Goal: Download file/media

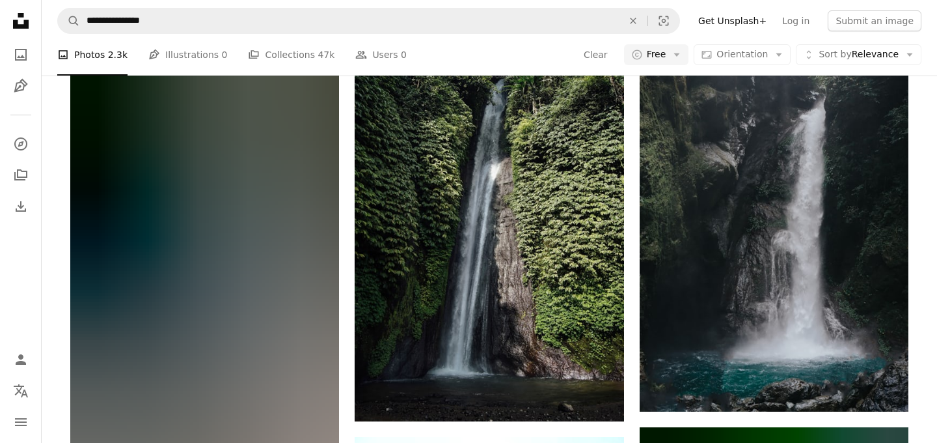
scroll to position [1293, 0]
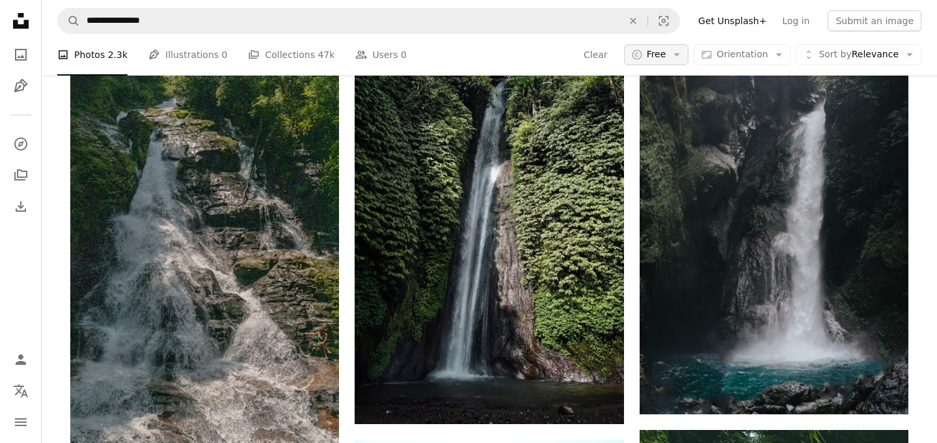
click at [666, 58] on span "Free" at bounding box center [657, 54] width 20 height 13
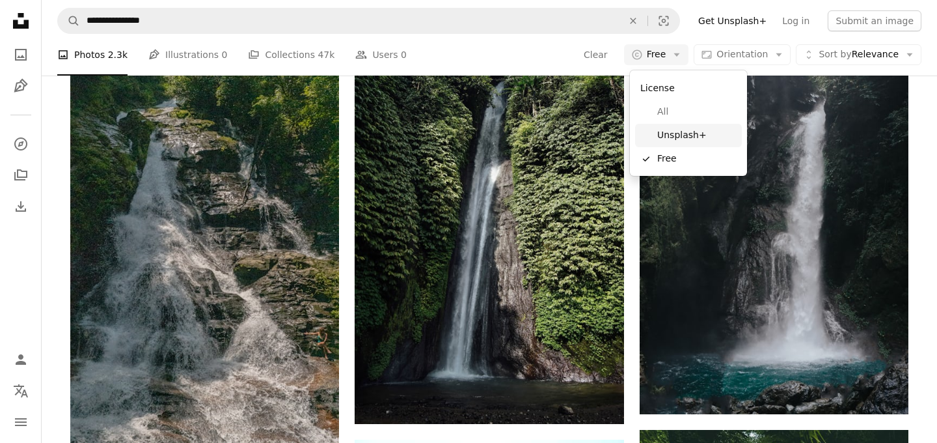
click at [683, 137] on span "Unsplash+" at bounding box center [696, 135] width 79 height 13
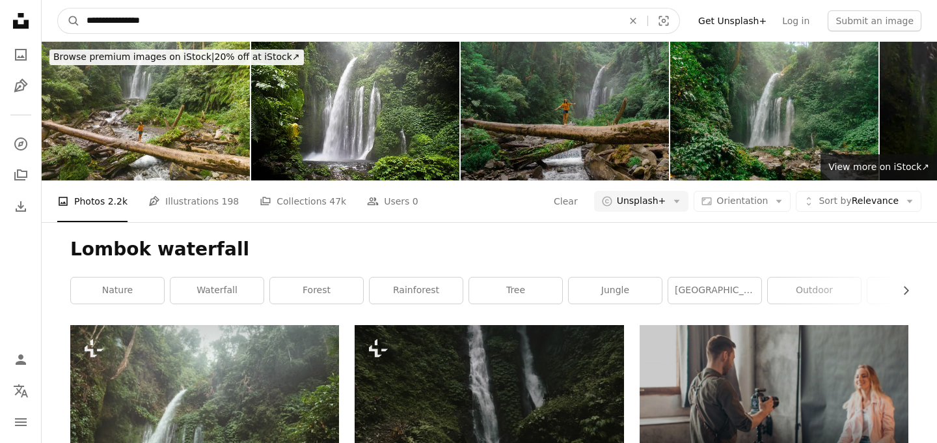
click at [140, 23] on input "**********" at bounding box center [349, 20] width 539 height 25
type input "********"
click at [58, 8] on button "A magnifying glass" at bounding box center [69, 20] width 22 height 25
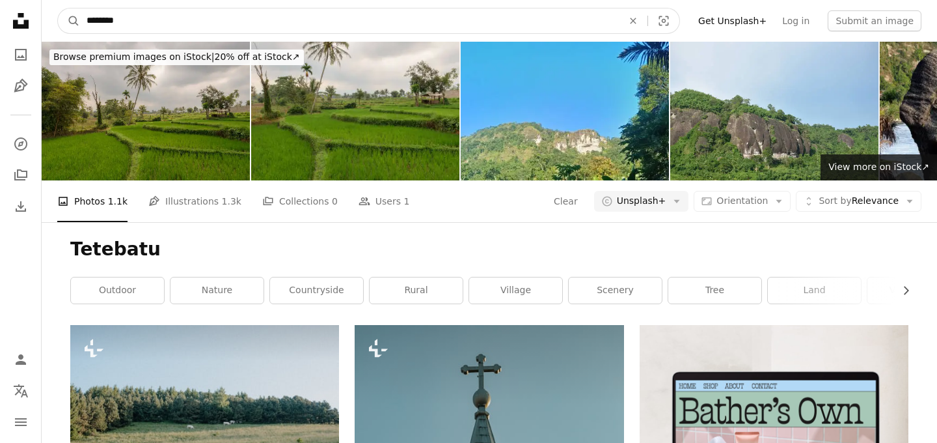
click at [181, 16] on input "********" at bounding box center [349, 20] width 539 height 25
type input "**********"
click at [58, 8] on button "A magnifying glass" at bounding box center [69, 20] width 22 height 25
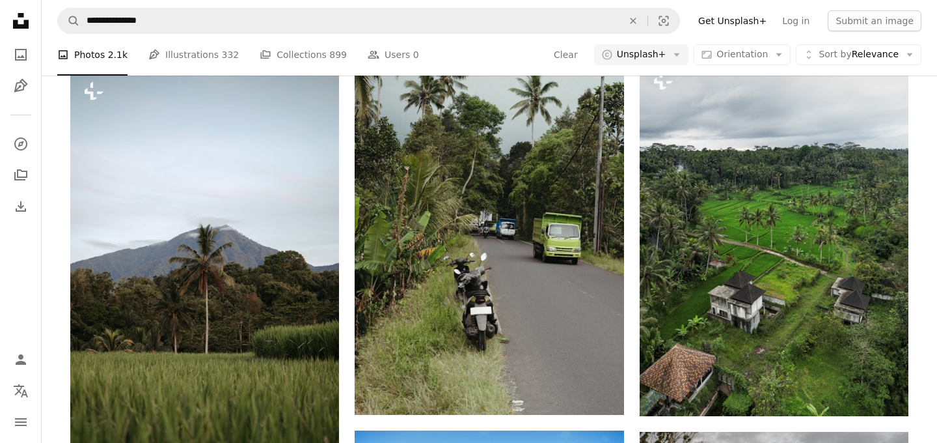
scroll to position [1011, 0]
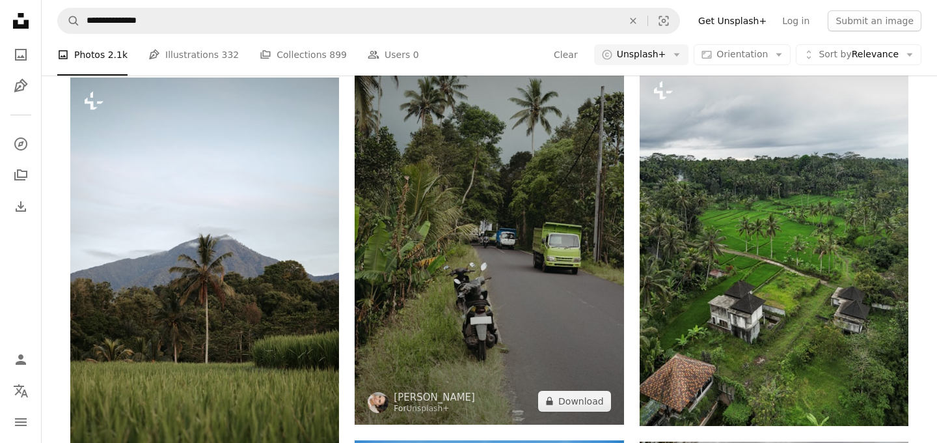
click at [502, 198] on img at bounding box center [489, 223] width 269 height 404
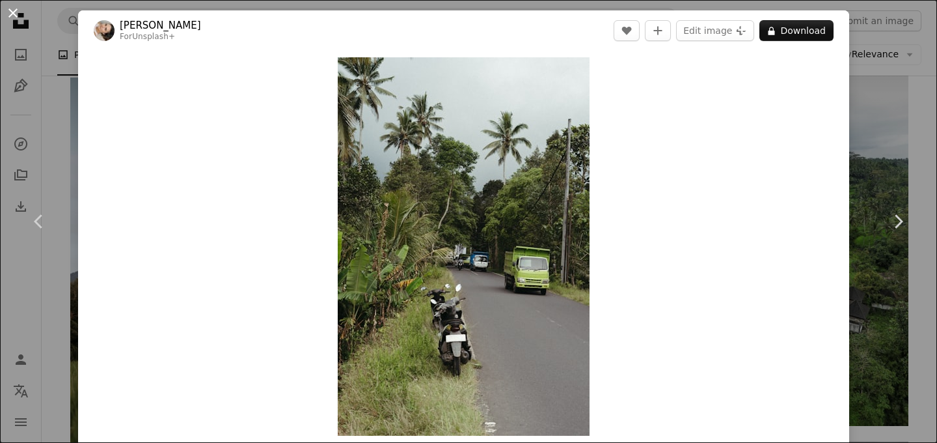
click at [14, 13] on button "An X shape" at bounding box center [13, 13] width 16 height 16
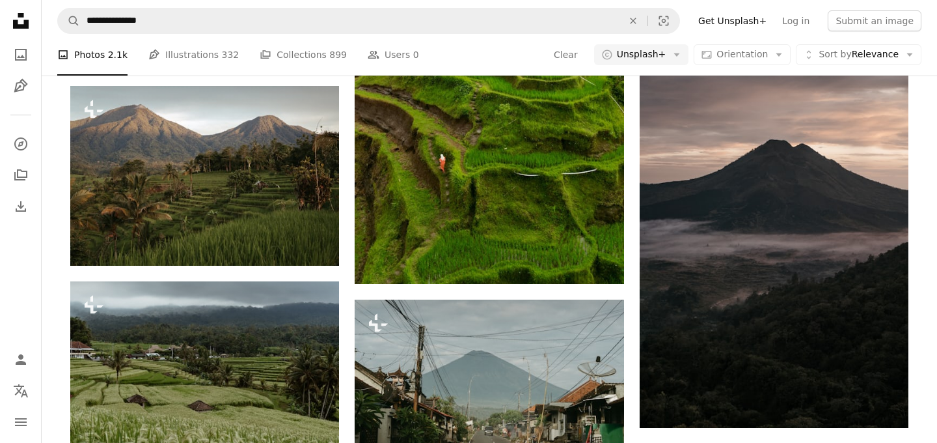
scroll to position [1842, 0]
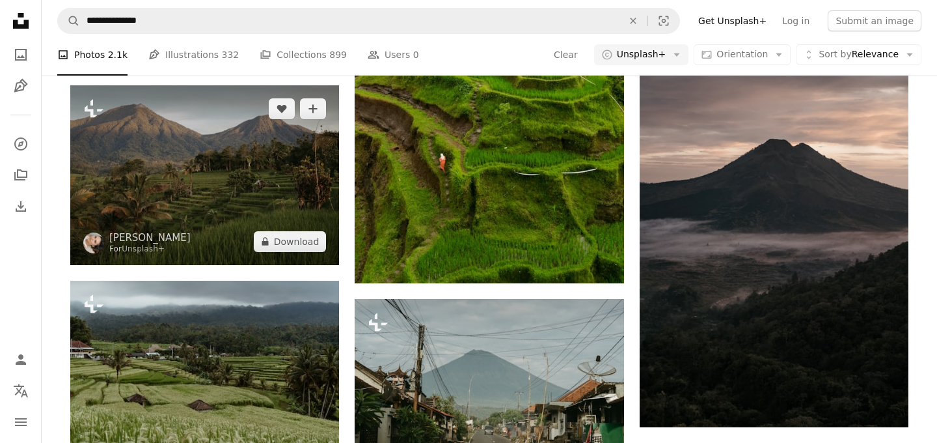
click at [230, 169] on img at bounding box center [204, 174] width 269 height 179
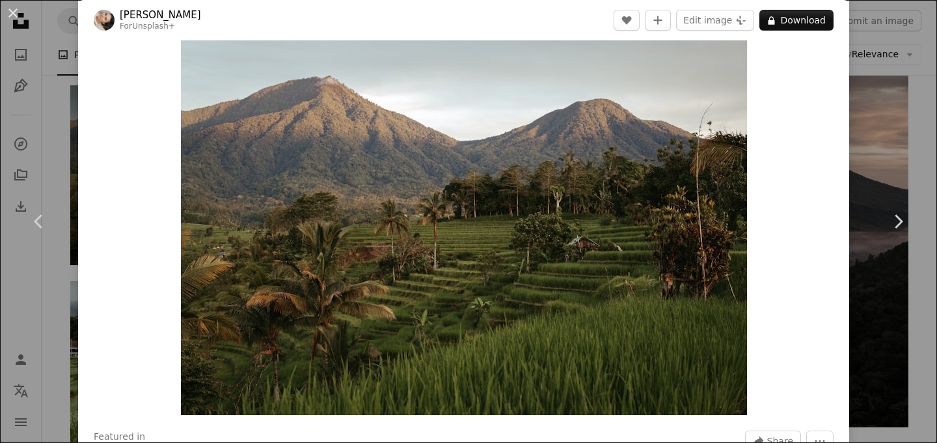
scroll to position [18, 0]
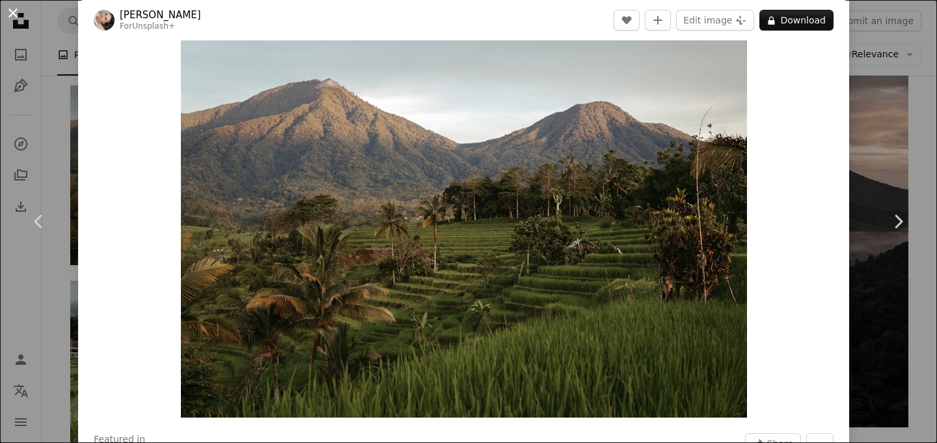
click at [15, 16] on button "An X shape" at bounding box center [13, 13] width 16 height 16
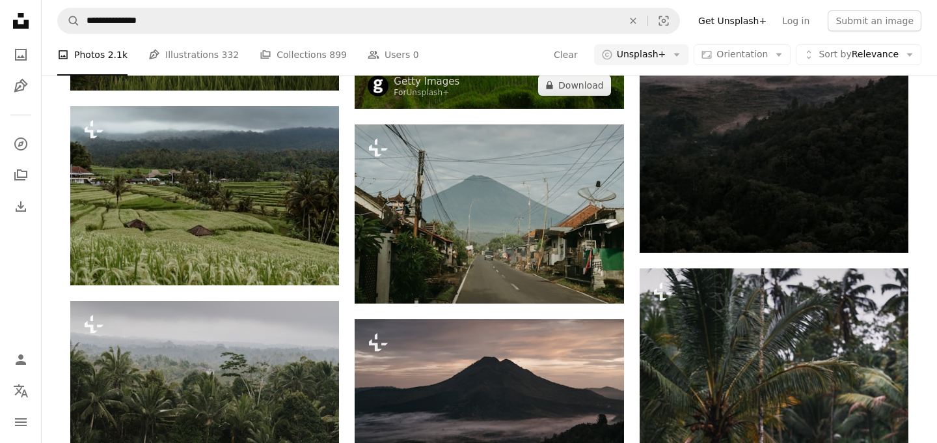
scroll to position [2039, 0]
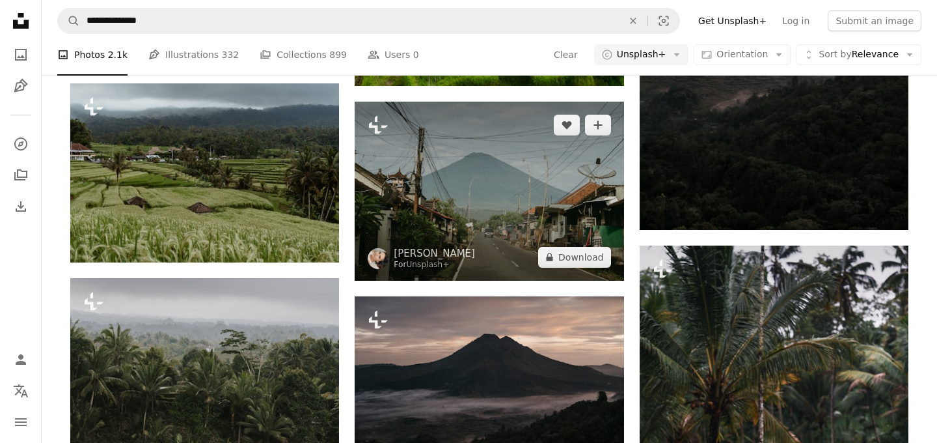
click at [512, 179] on img at bounding box center [489, 191] width 269 height 179
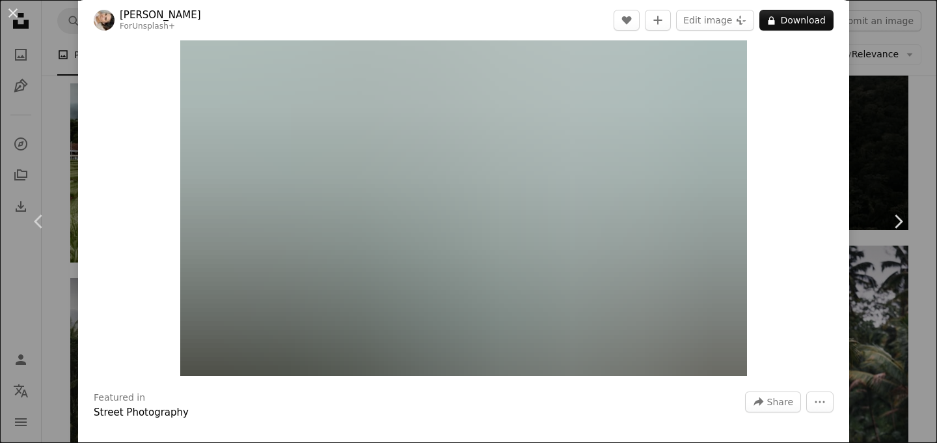
scroll to position [57, 0]
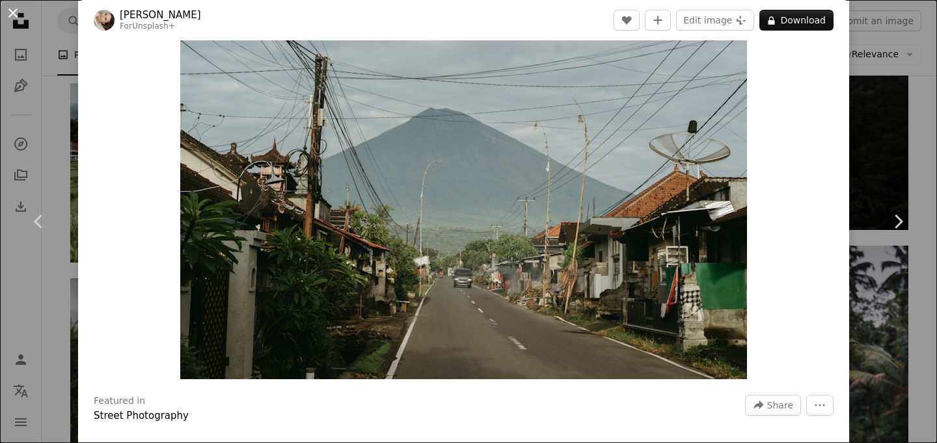
click at [7, 11] on button "An X shape" at bounding box center [13, 13] width 16 height 16
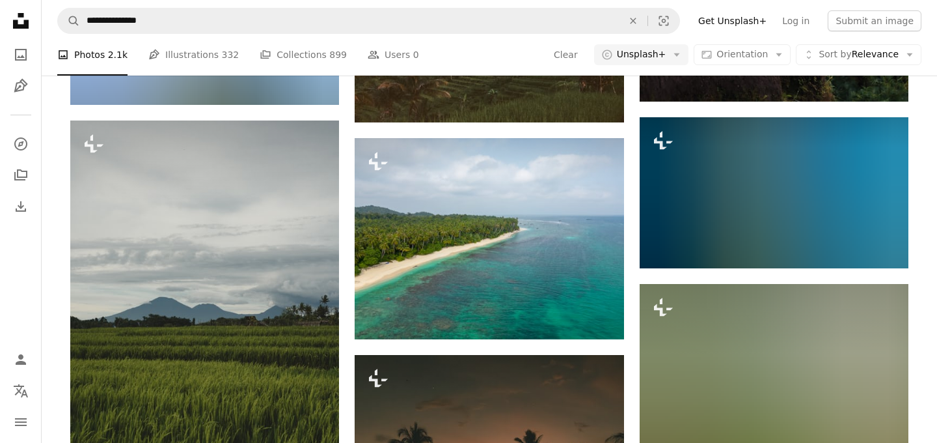
scroll to position [2585, 0]
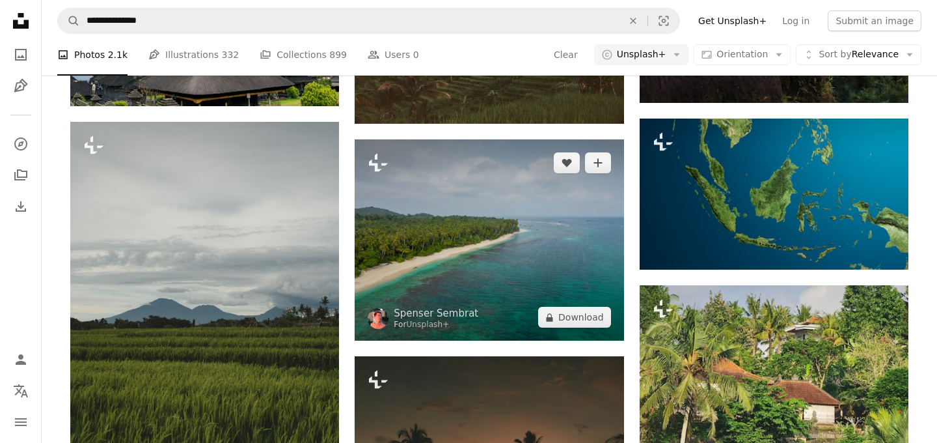
click at [452, 266] on img at bounding box center [489, 240] width 269 height 202
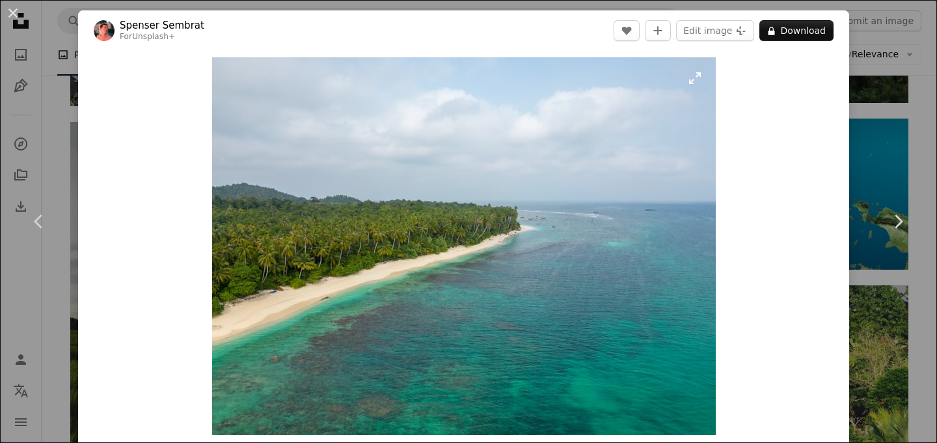
scroll to position [161, 0]
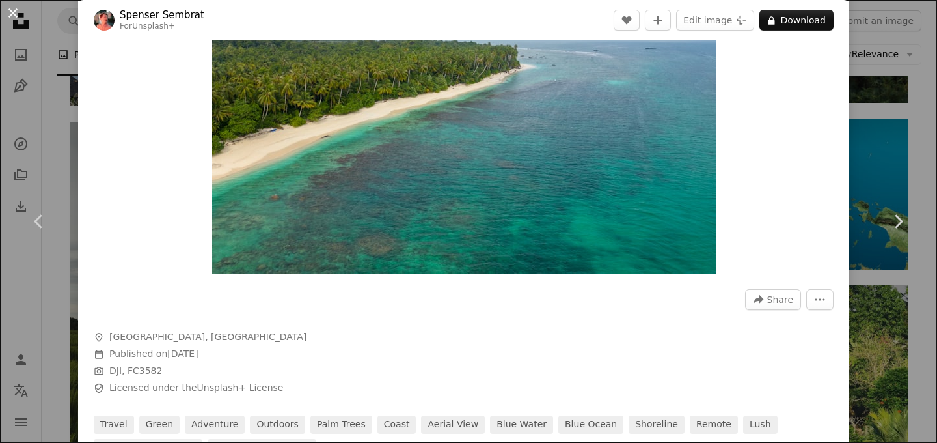
click at [13, 14] on button "An X shape" at bounding box center [13, 13] width 16 height 16
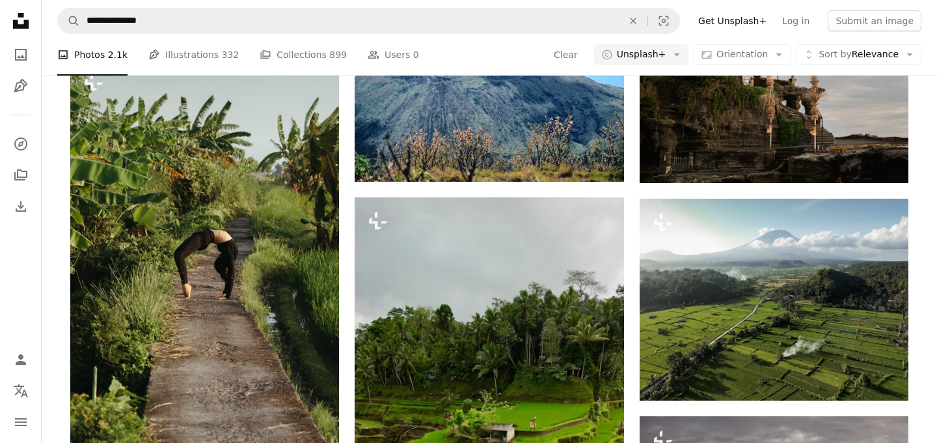
scroll to position [1007, 0]
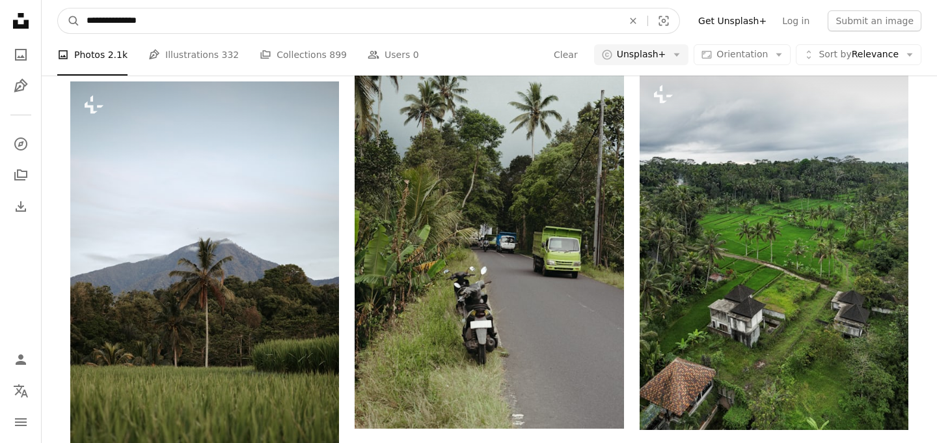
click at [226, 25] on input "**********" at bounding box center [349, 20] width 539 height 25
type input "********"
click at [58, 8] on button "A magnifying glass" at bounding box center [69, 20] width 22 height 25
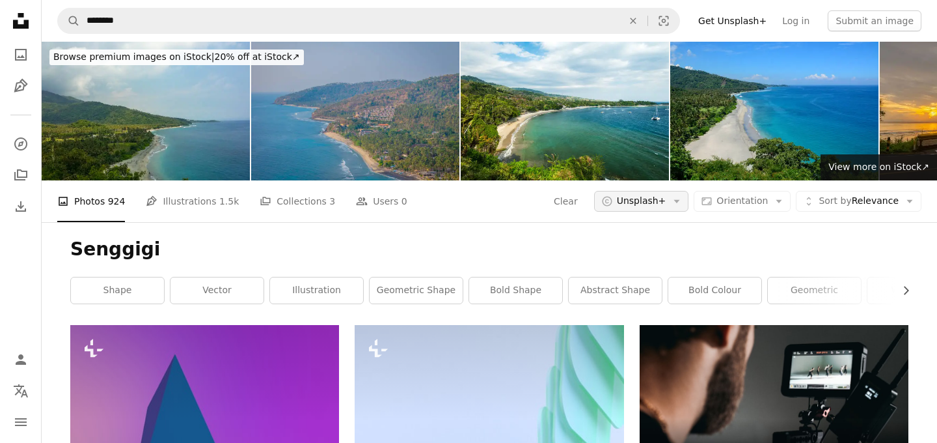
click at [683, 205] on icon "Arrow down" at bounding box center [677, 201] width 12 height 12
click at [663, 255] on span "All" at bounding box center [670, 258] width 79 height 13
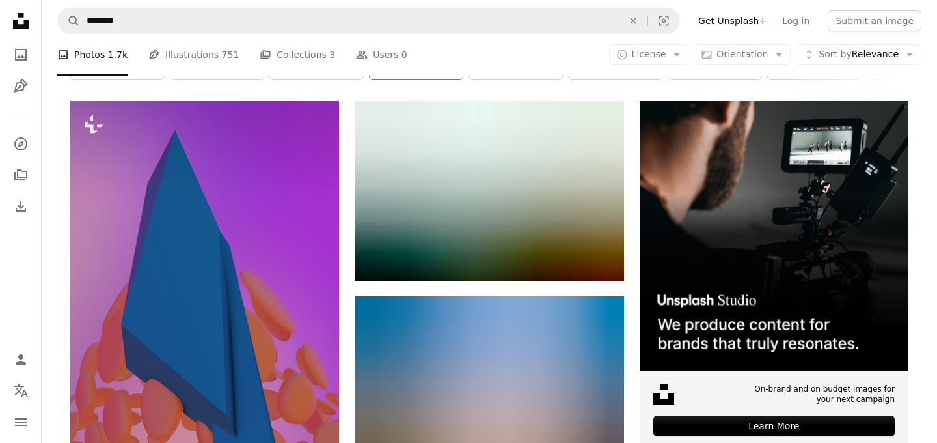
scroll to position [221, 0]
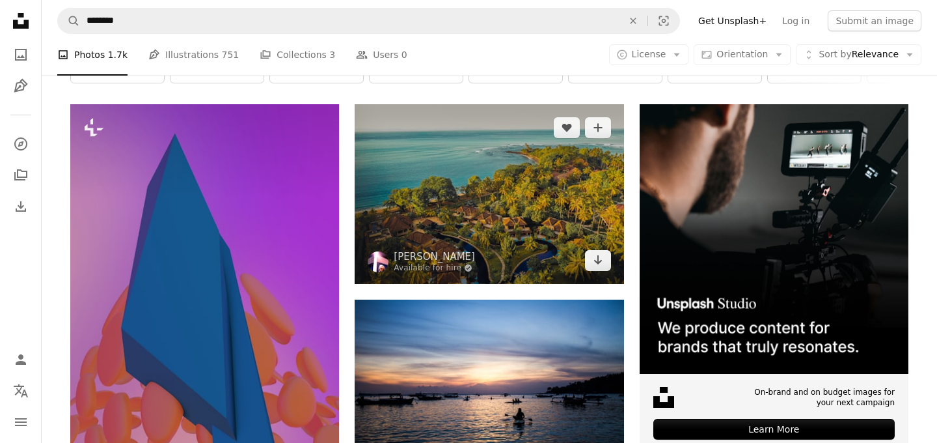
click at [499, 182] on img at bounding box center [489, 193] width 269 height 179
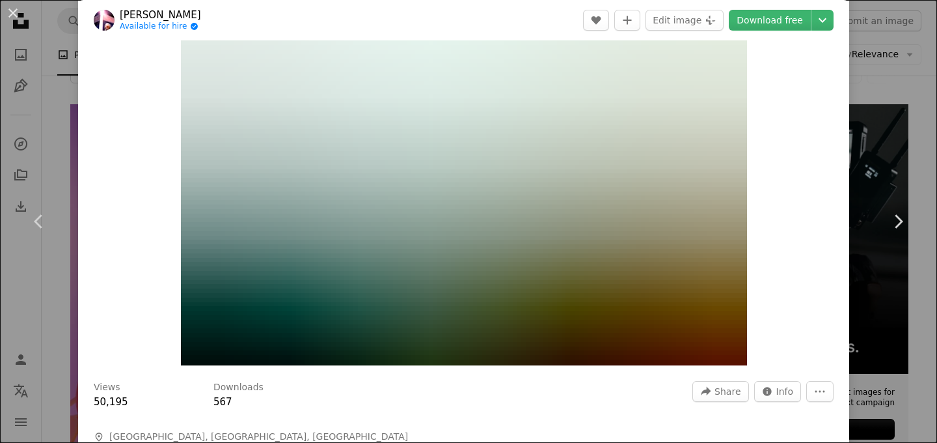
scroll to position [64, 0]
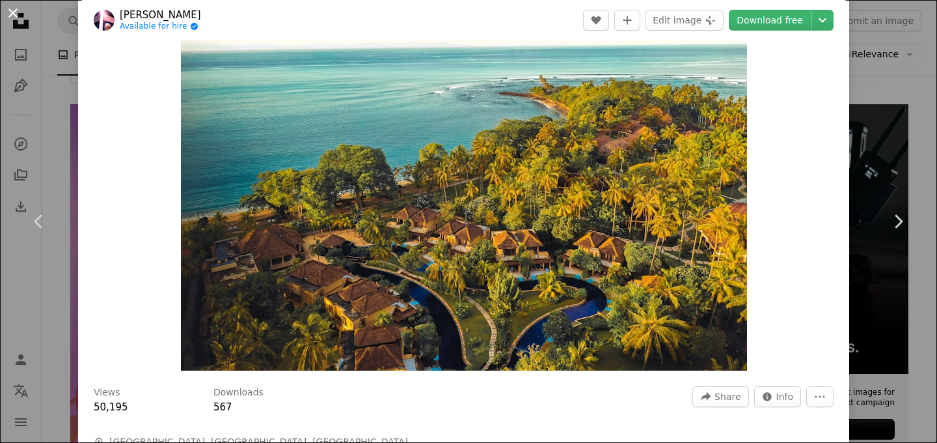
click at [15, 16] on button "An X shape" at bounding box center [13, 13] width 16 height 16
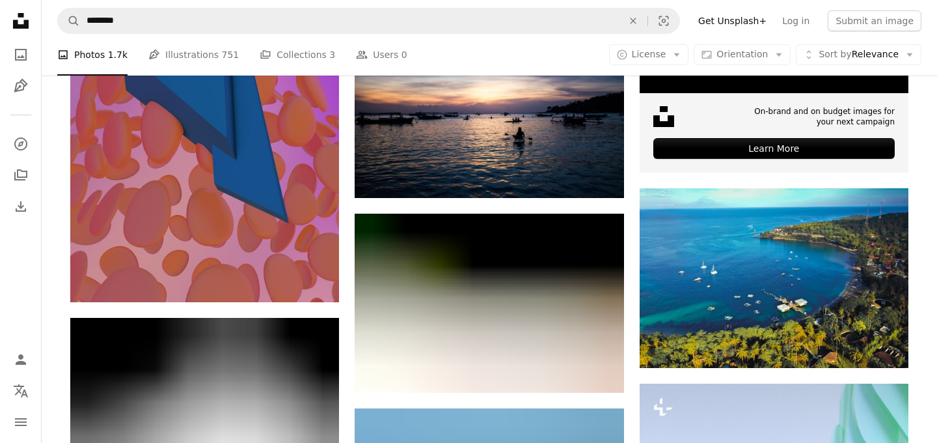
scroll to position [507, 0]
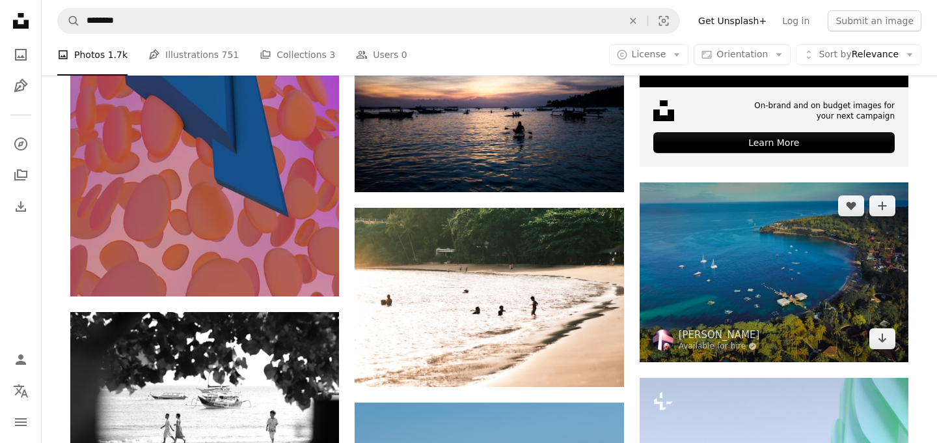
click at [765, 276] on img at bounding box center [774, 271] width 269 height 179
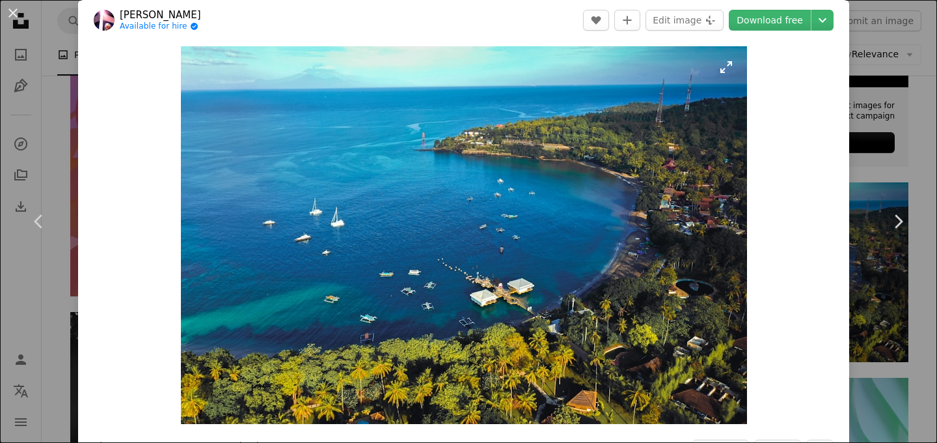
scroll to position [8, 0]
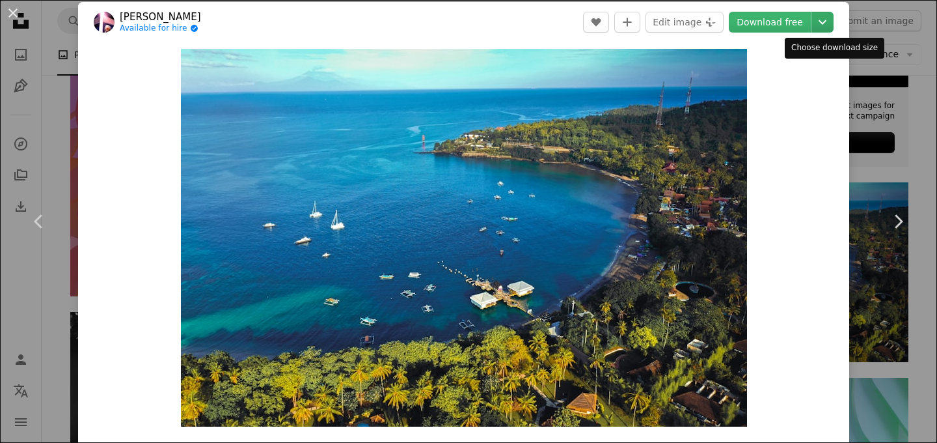
click at [830, 25] on icon "Chevron down" at bounding box center [822, 22] width 21 height 16
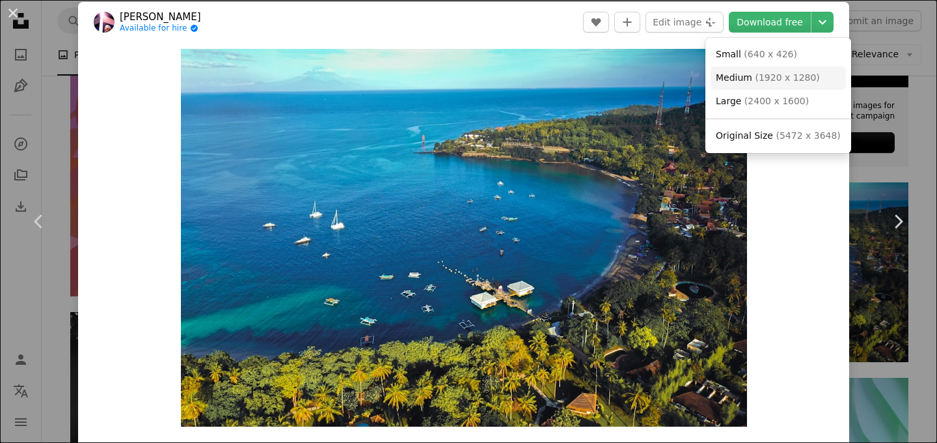
click at [795, 85] on link "Medium ( 1920 x 1280 )" at bounding box center [778, 77] width 135 height 23
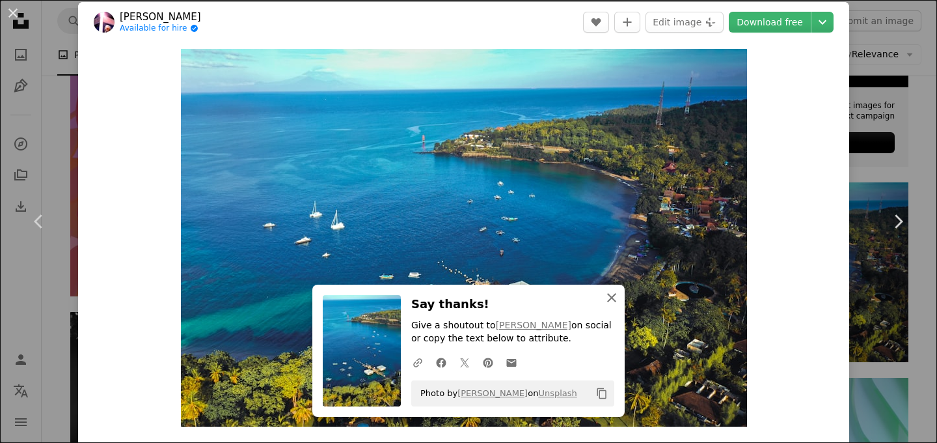
click at [607, 300] on icon "An X shape" at bounding box center [612, 298] width 16 height 16
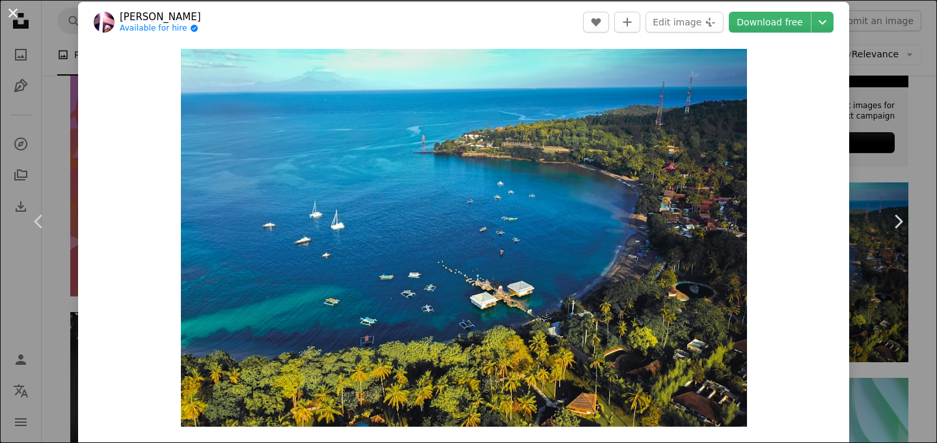
click at [10, 8] on button "An X shape" at bounding box center [13, 13] width 16 height 16
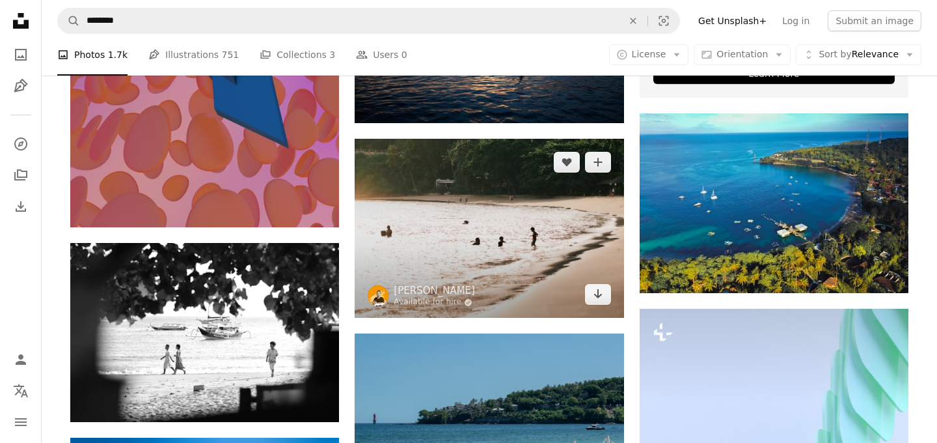
scroll to position [575, 0]
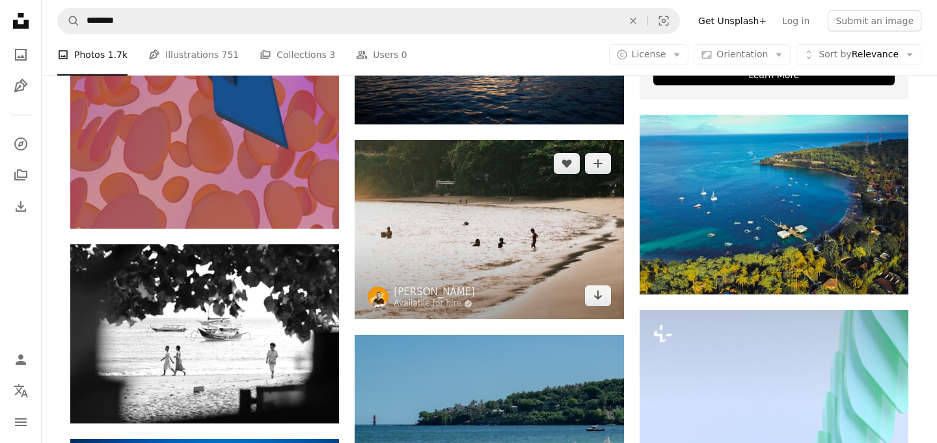
click at [548, 238] on img at bounding box center [489, 229] width 269 height 179
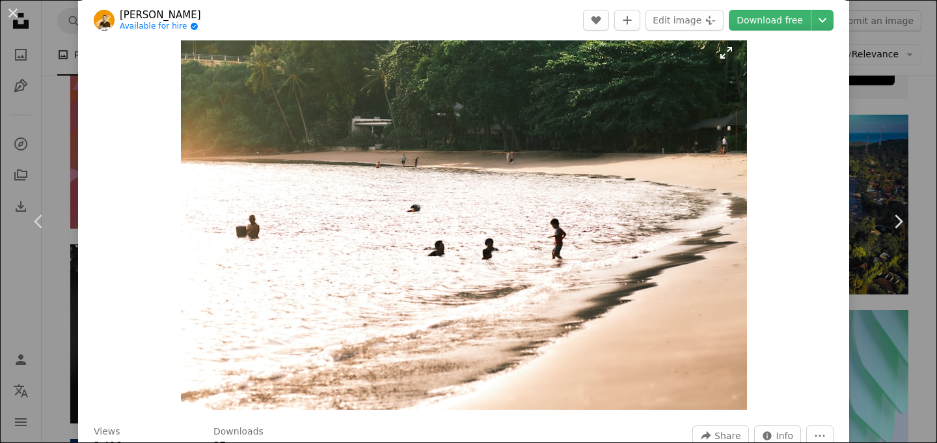
scroll to position [23, 0]
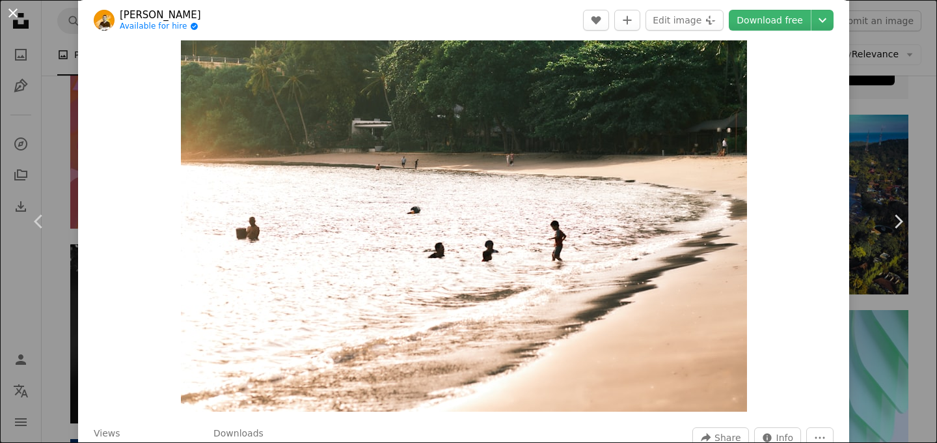
click at [17, 14] on button "An X shape" at bounding box center [13, 13] width 16 height 16
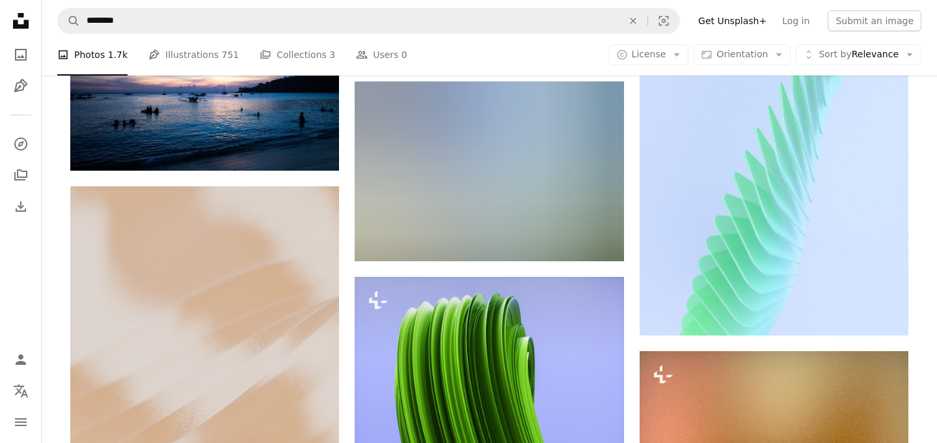
scroll to position [1025, 0]
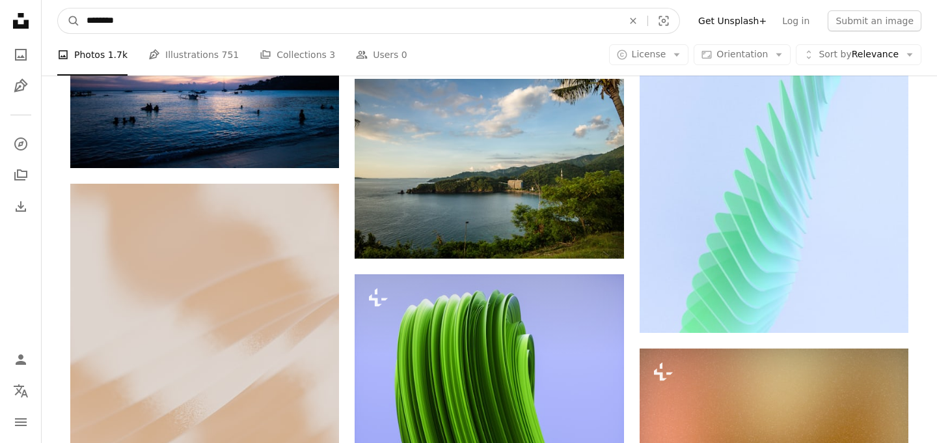
click at [273, 28] on input "********" at bounding box center [349, 20] width 539 height 25
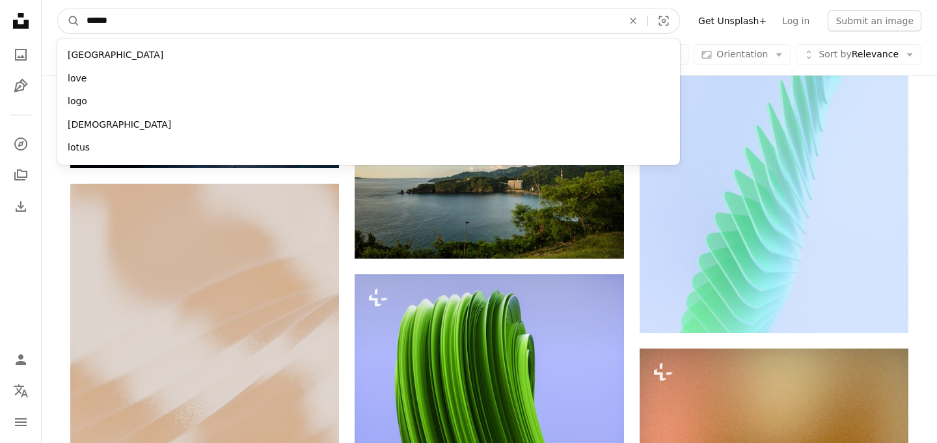
type input "******"
click at [58, 8] on button "A magnifying glass" at bounding box center [69, 20] width 22 height 25
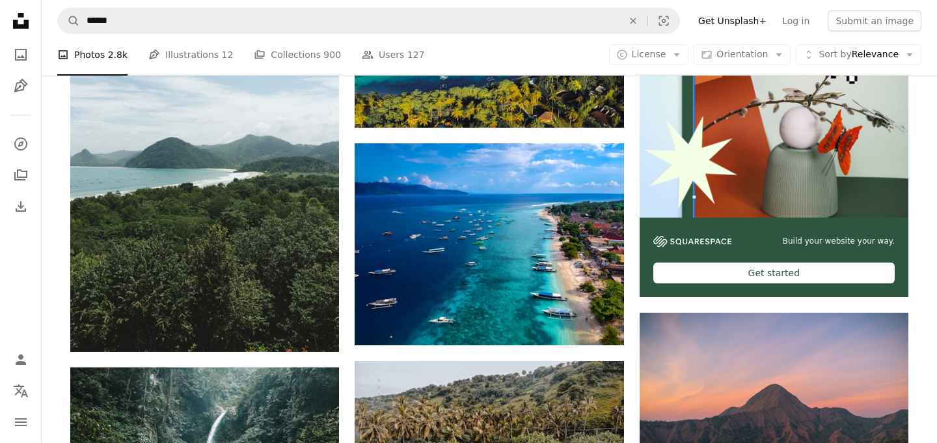
scroll to position [376, 0]
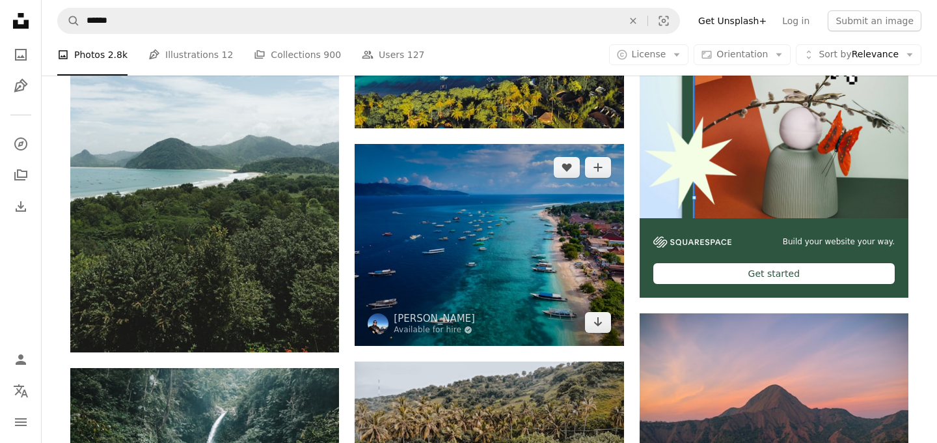
click at [556, 197] on img at bounding box center [489, 245] width 269 height 202
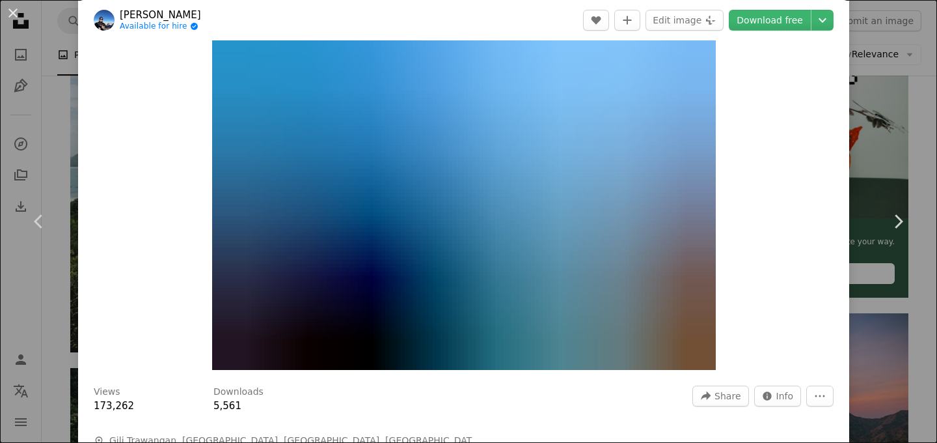
scroll to position [51, 0]
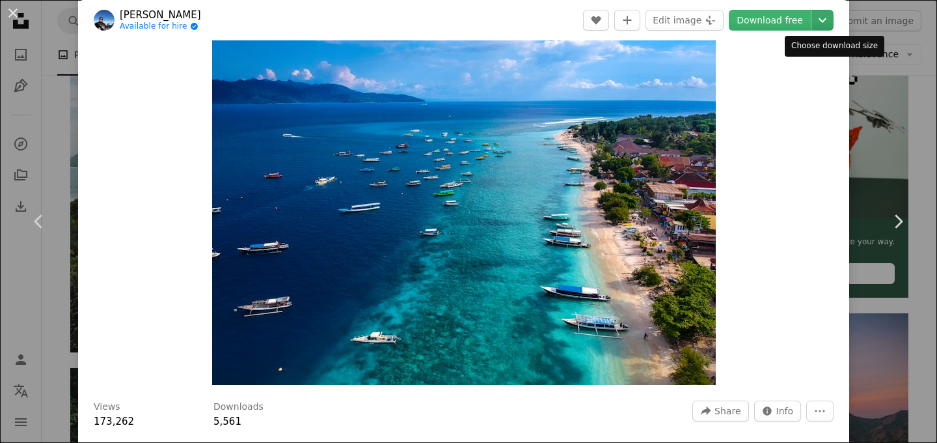
click at [829, 23] on icon "Chevron down" at bounding box center [822, 20] width 21 height 16
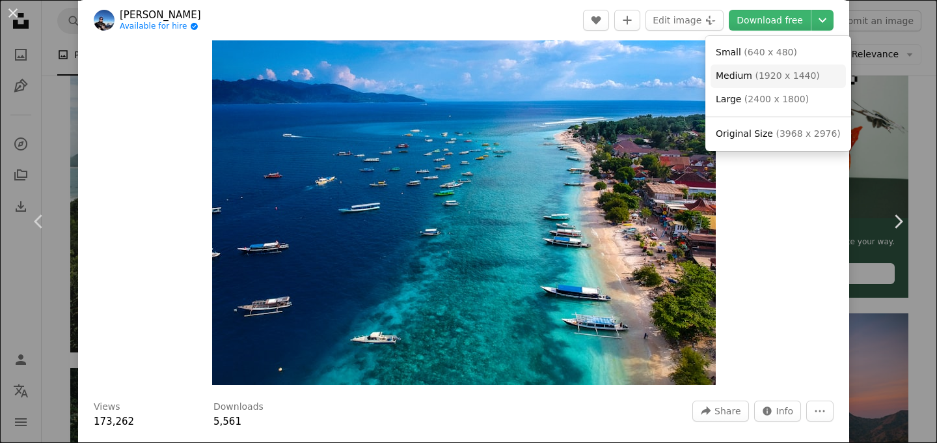
click at [791, 70] on span "Medium ( 1920 x 1440 )" at bounding box center [768, 76] width 104 height 13
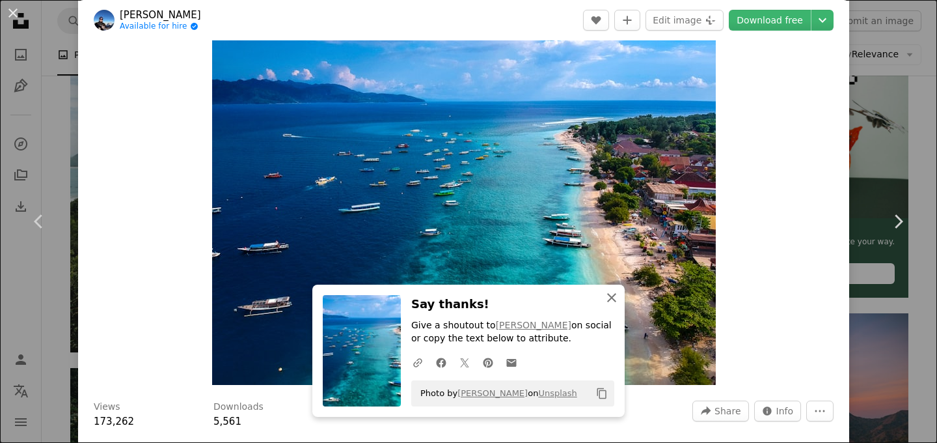
click at [610, 297] on icon "An X shape" at bounding box center [612, 298] width 16 height 16
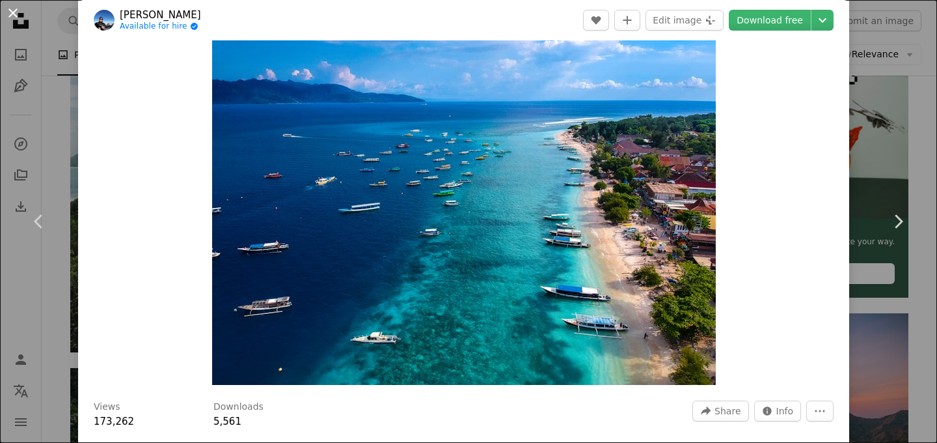
click at [12, 12] on button "An X shape" at bounding box center [13, 13] width 16 height 16
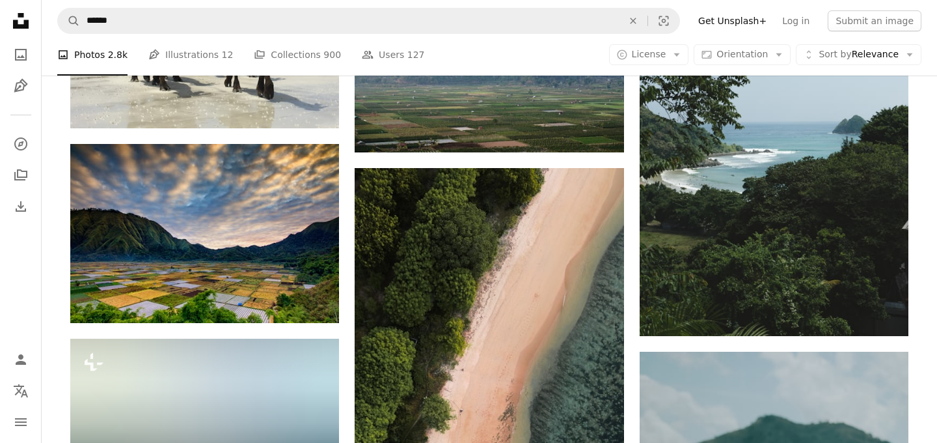
scroll to position [1367, 0]
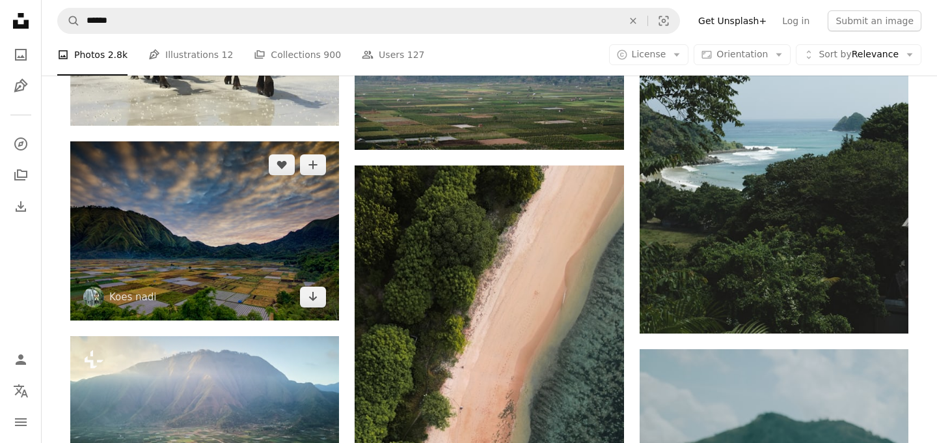
click at [264, 234] on img at bounding box center [204, 230] width 269 height 179
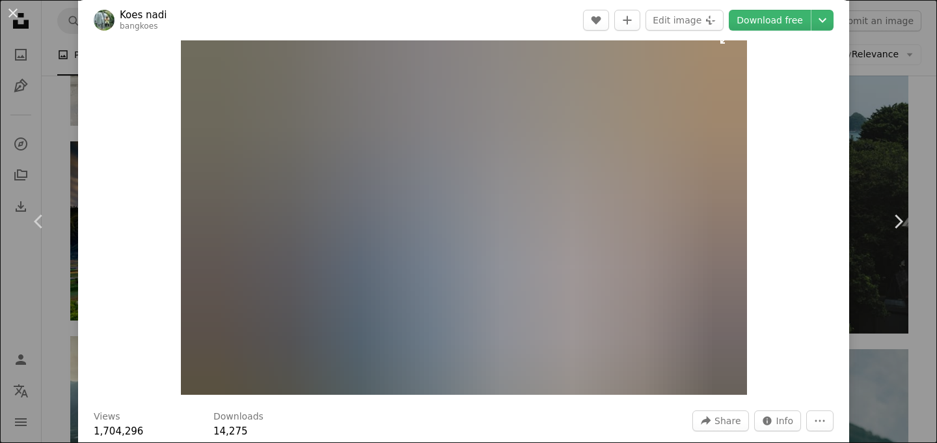
scroll to position [39, 0]
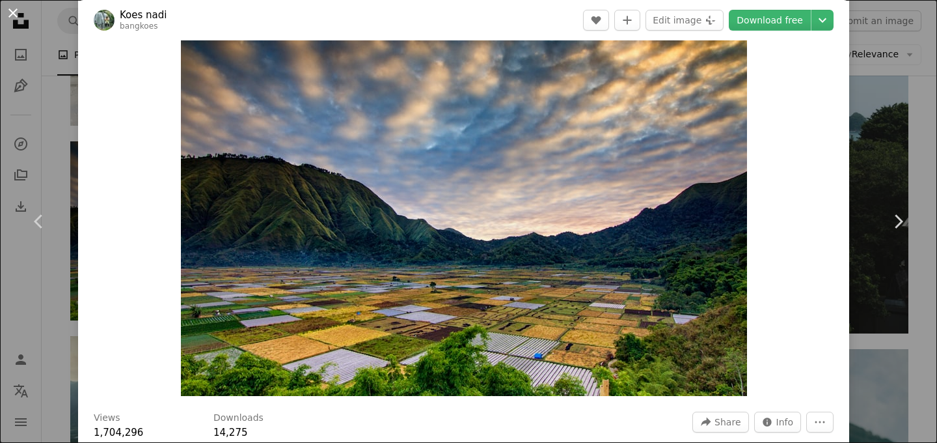
click at [15, 21] on button "An X shape" at bounding box center [13, 13] width 16 height 16
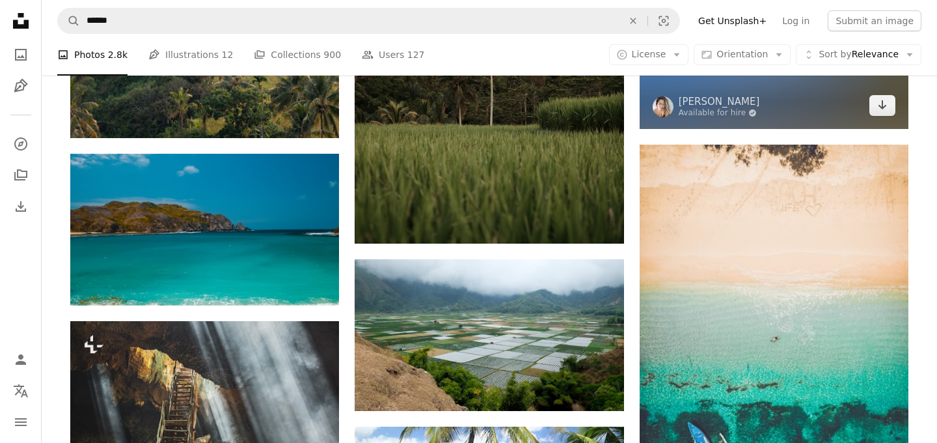
scroll to position [2241, 0]
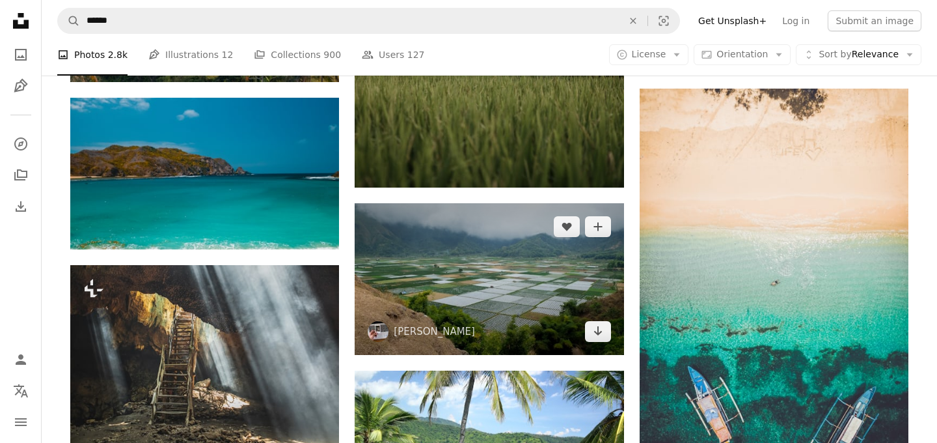
click at [551, 286] on img at bounding box center [489, 278] width 269 height 151
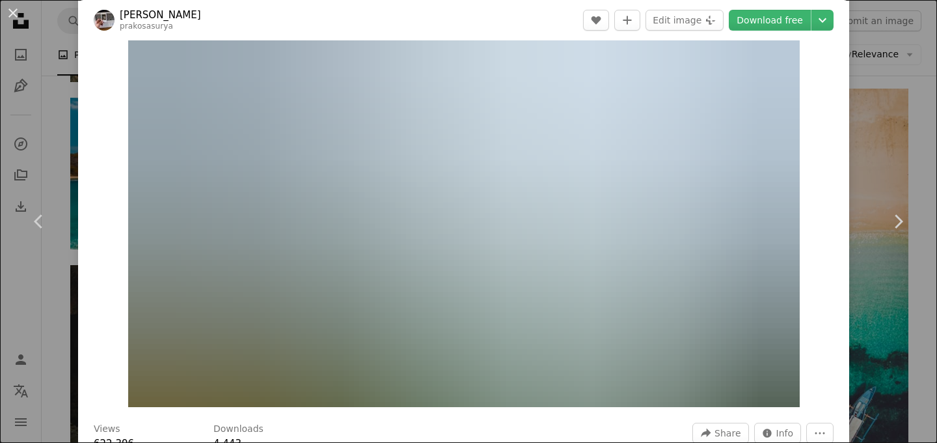
scroll to position [12, 0]
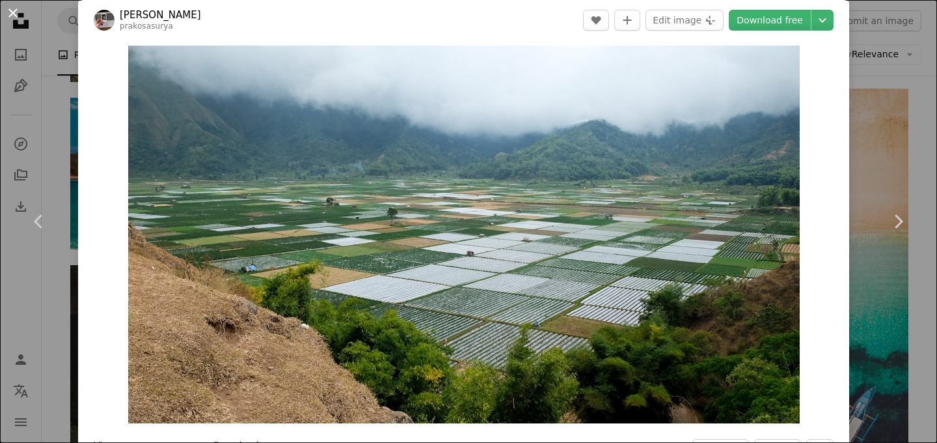
click at [14, 14] on button "An X shape" at bounding box center [13, 13] width 16 height 16
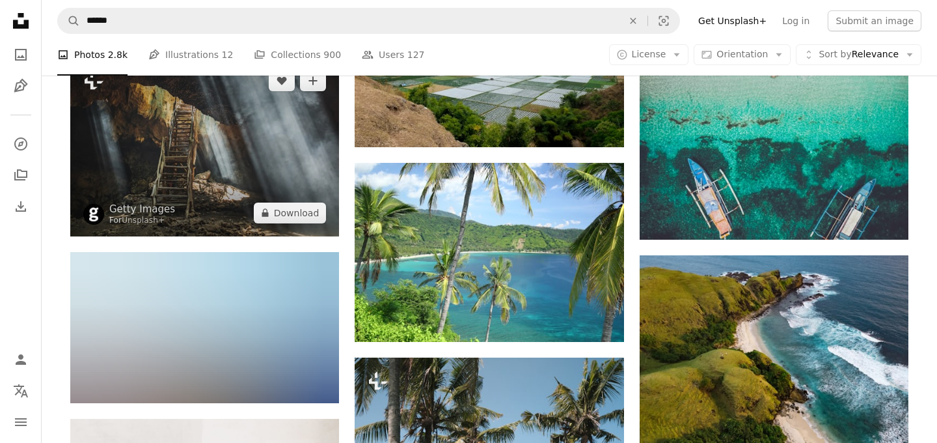
scroll to position [2450, 0]
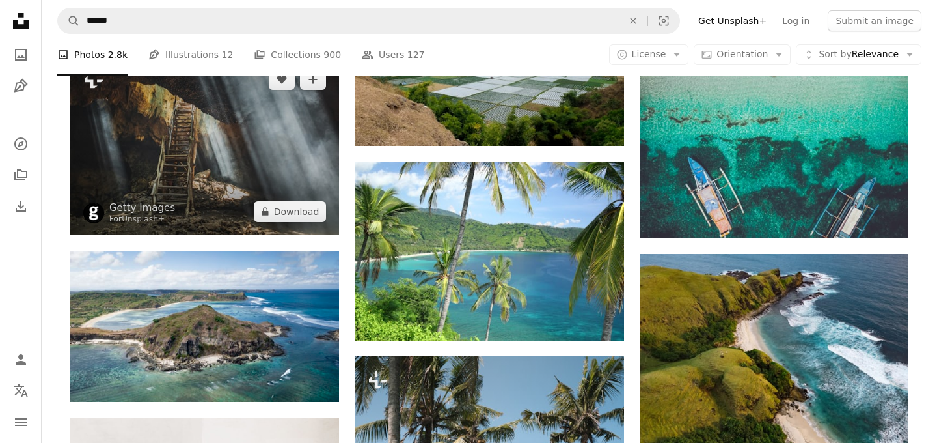
click at [240, 139] on img at bounding box center [204, 145] width 269 height 179
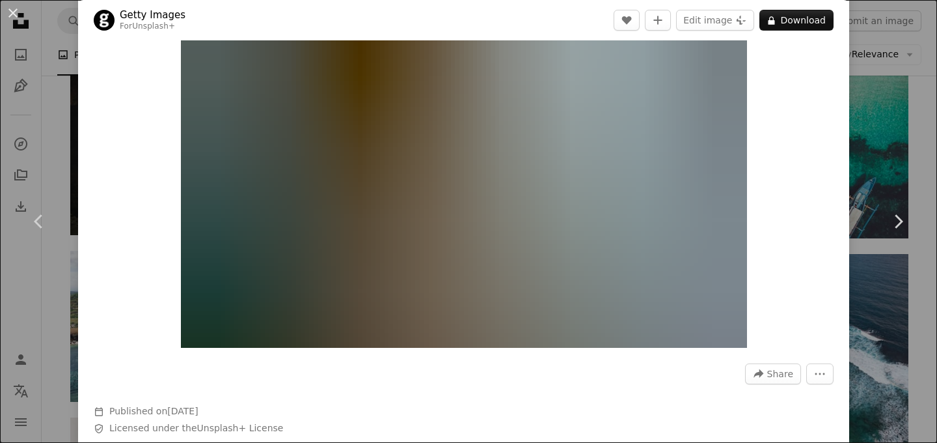
scroll to position [49, 0]
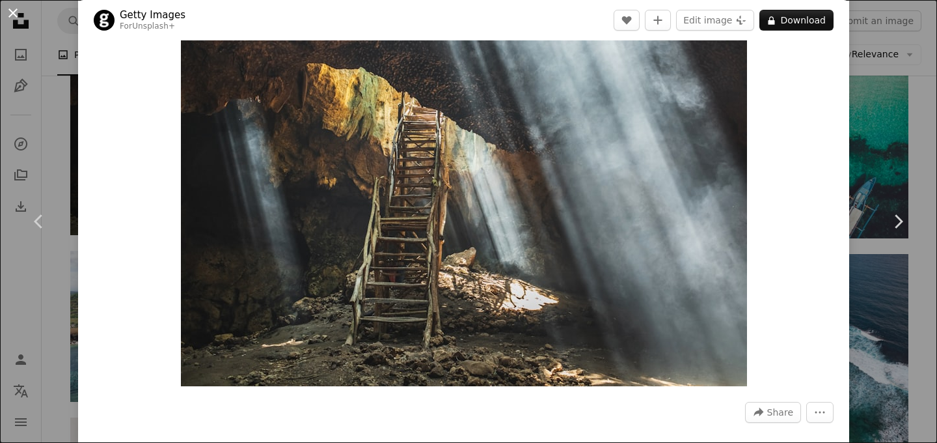
click at [12, 12] on button "An X shape" at bounding box center [13, 13] width 16 height 16
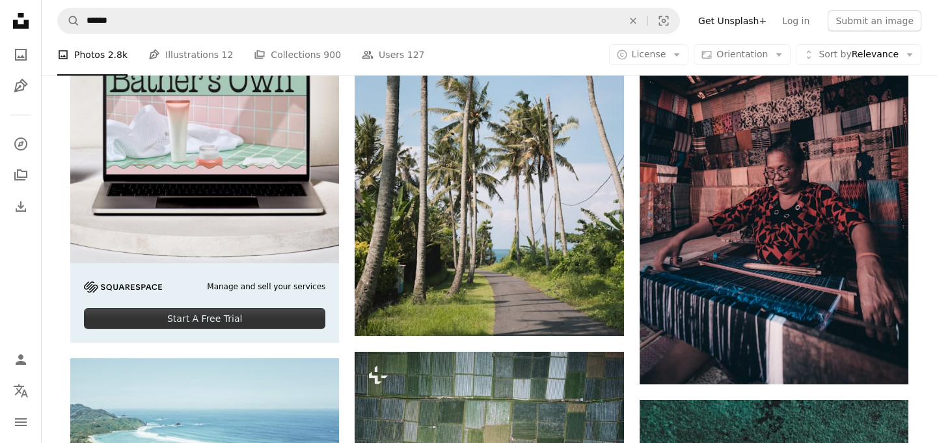
scroll to position [2871, 0]
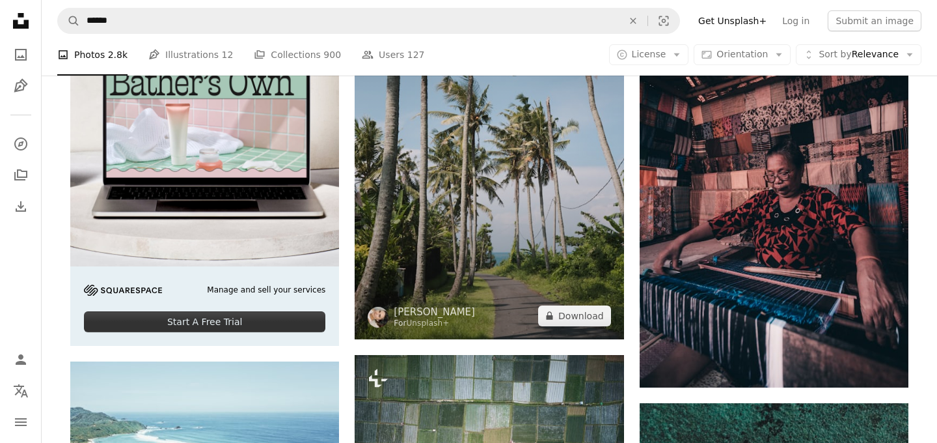
click at [511, 206] on img at bounding box center [489, 138] width 269 height 404
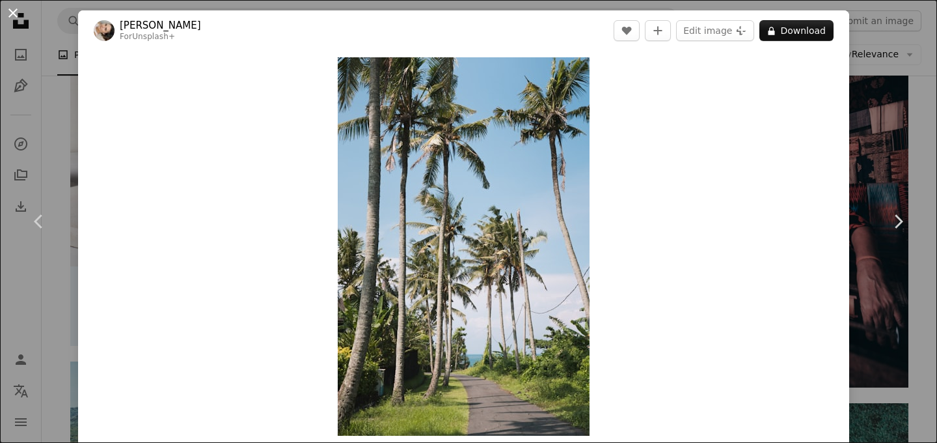
click at [13, 18] on button "An X shape" at bounding box center [13, 13] width 16 height 16
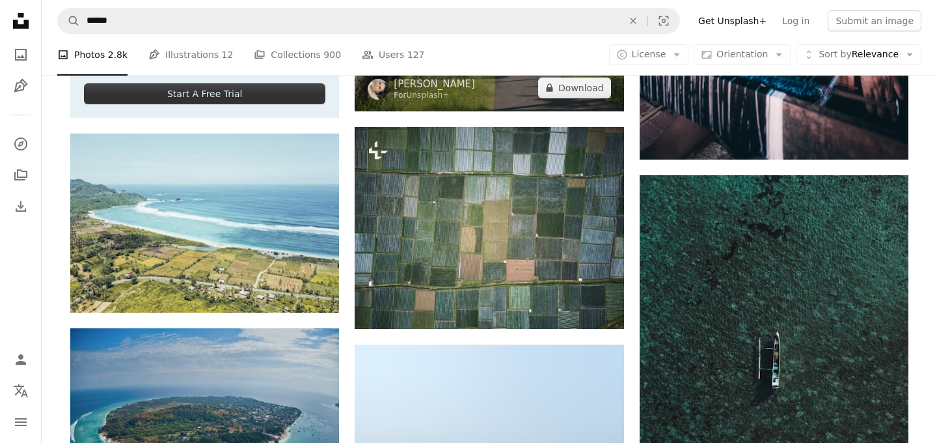
scroll to position [3093, 0]
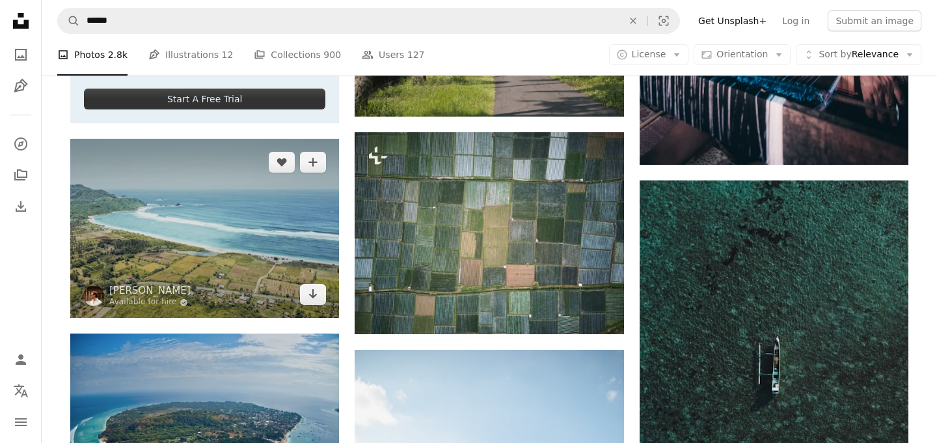
click at [239, 228] on img at bounding box center [204, 228] width 269 height 179
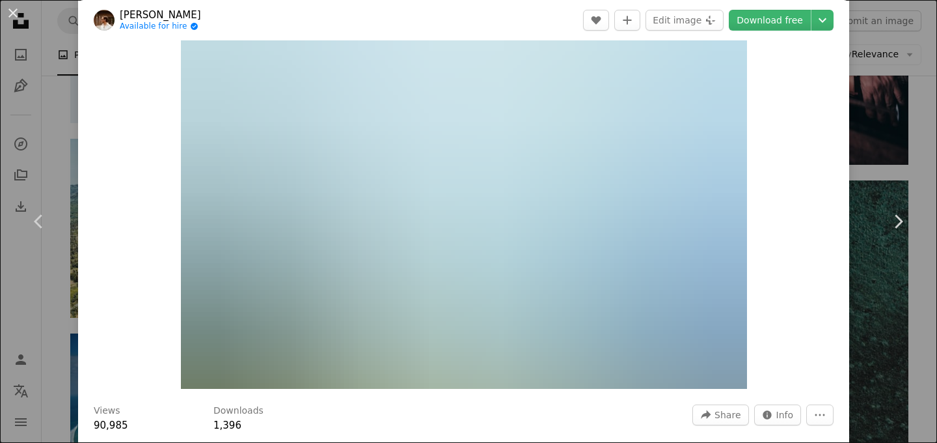
scroll to position [38, 0]
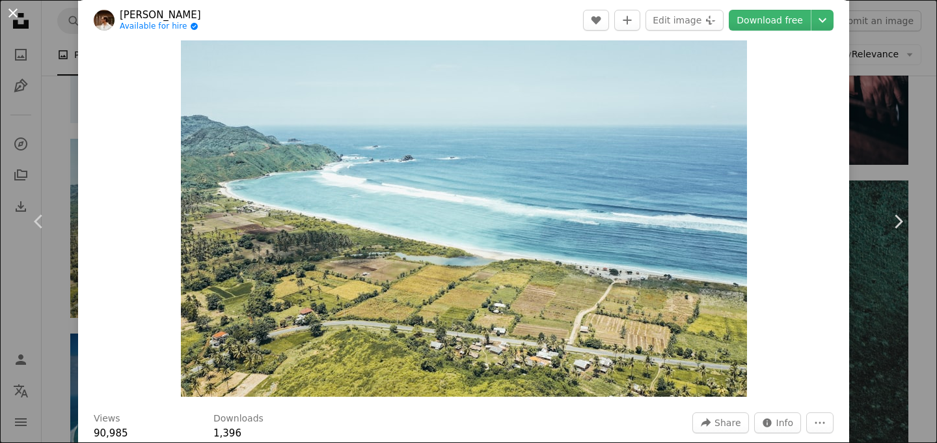
click at [10, 21] on button "An X shape" at bounding box center [13, 13] width 16 height 16
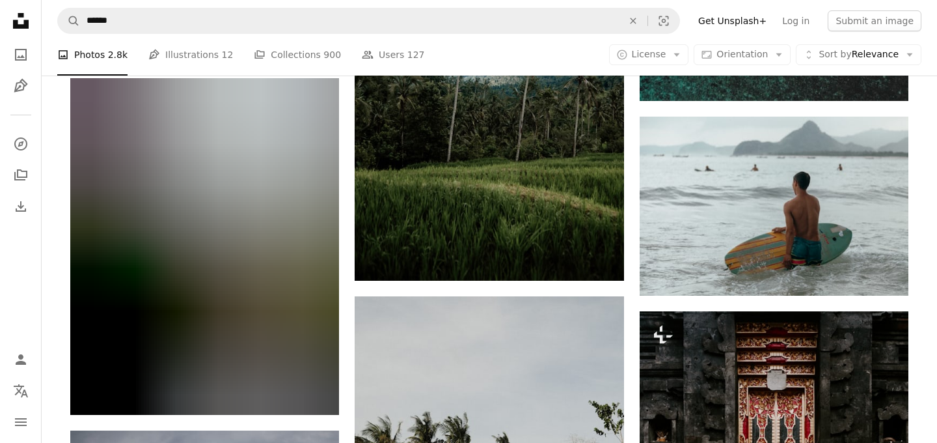
scroll to position [3567, 0]
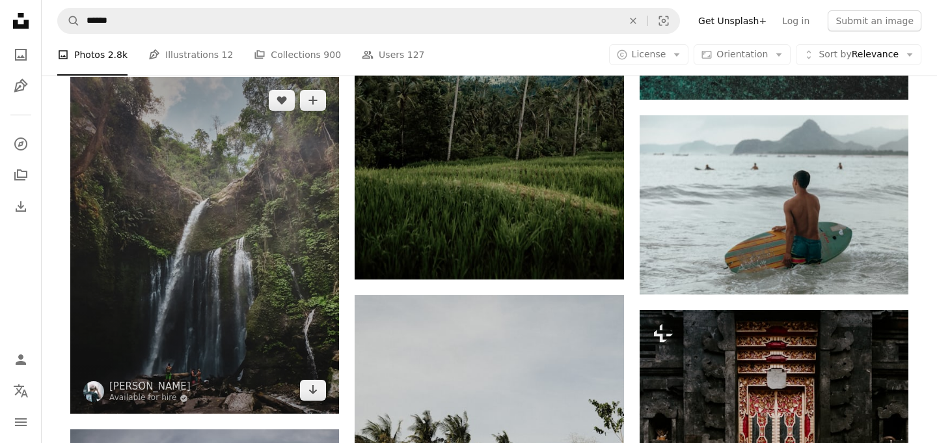
click at [209, 223] on img at bounding box center [204, 245] width 269 height 336
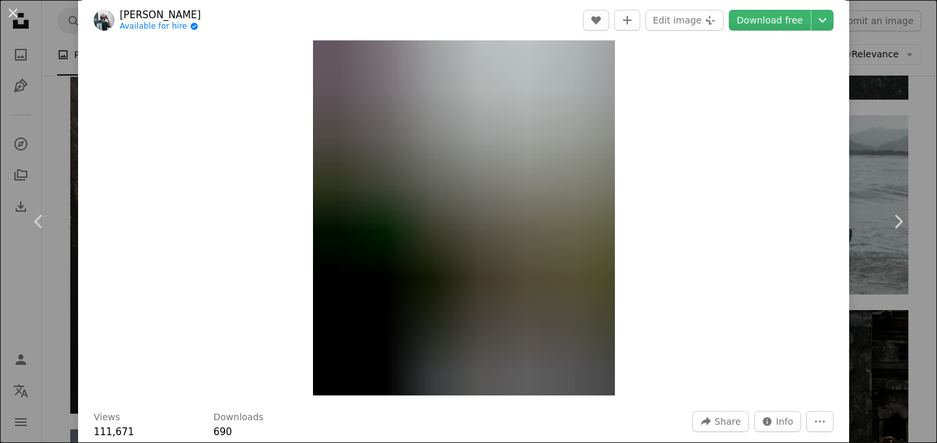
scroll to position [36, 0]
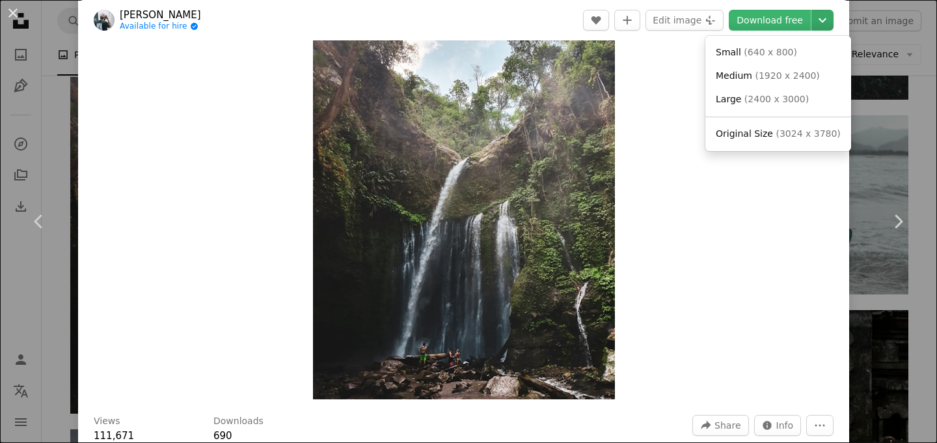
click at [833, 21] on icon "Chevron down" at bounding box center [822, 20] width 21 height 16
click at [790, 74] on span "( 1920 x 2400 )" at bounding box center [787, 75] width 64 height 10
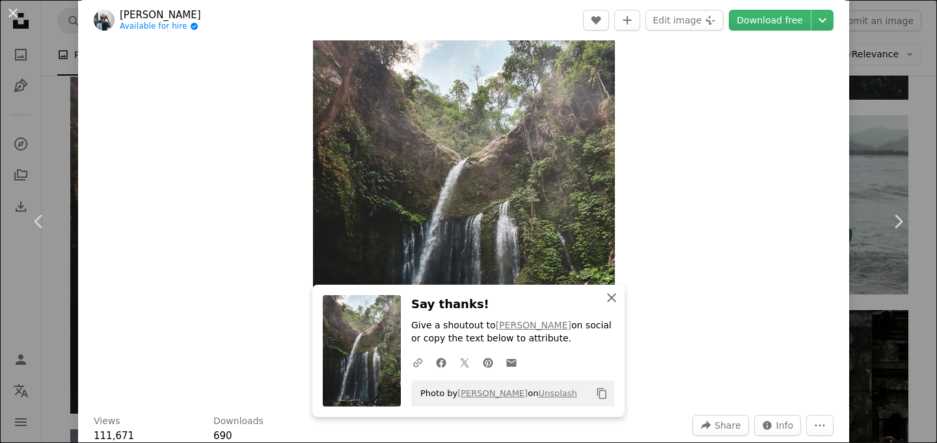
click at [605, 296] on icon "An X shape" at bounding box center [612, 298] width 16 height 16
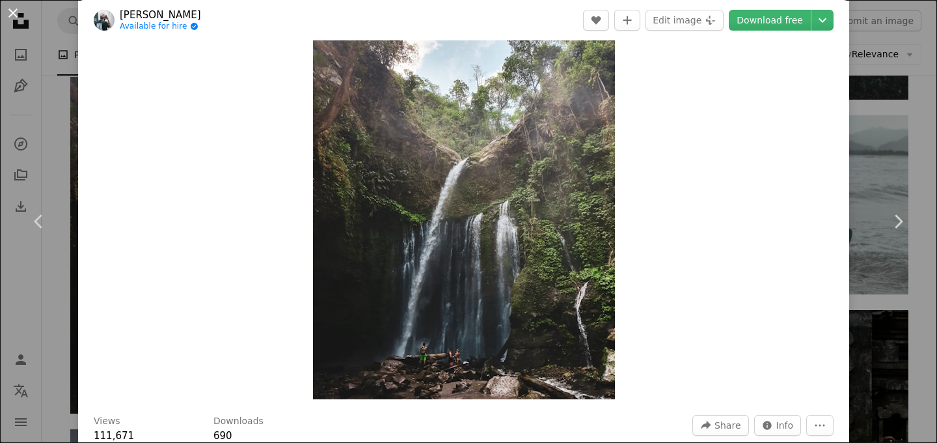
click at [13, 10] on button "An X shape" at bounding box center [13, 13] width 16 height 16
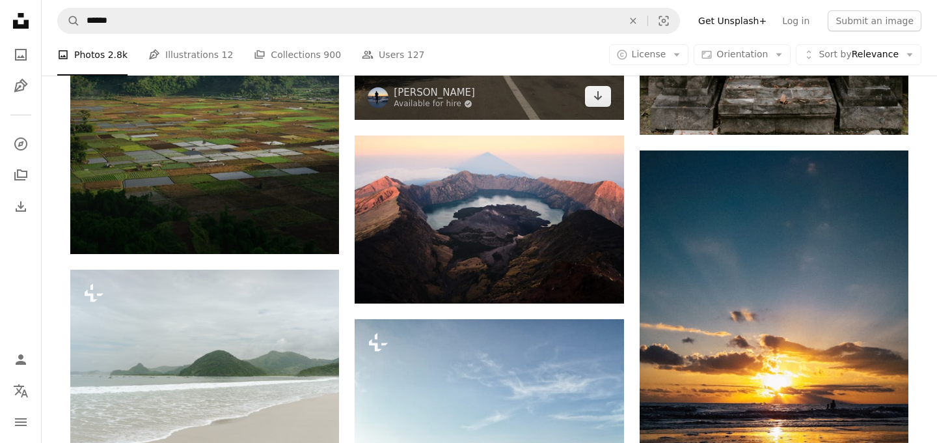
scroll to position [4147, 0]
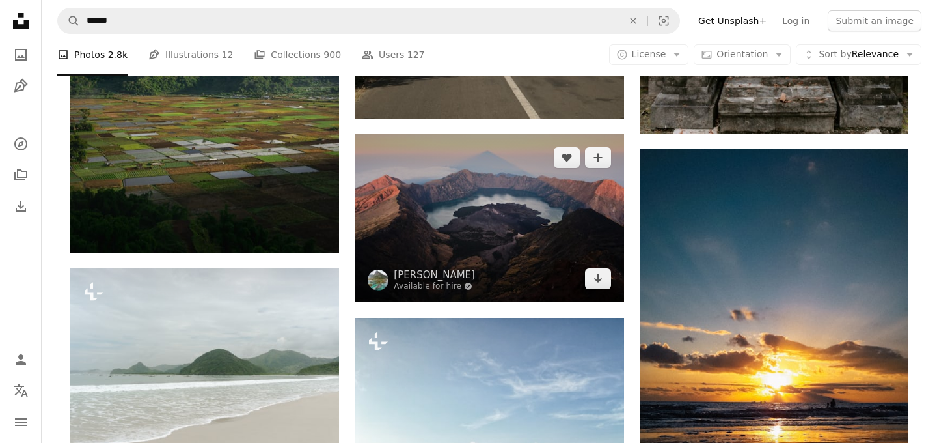
click at [538, 213] on img at bounding box center [489, 218] width 269 height 168
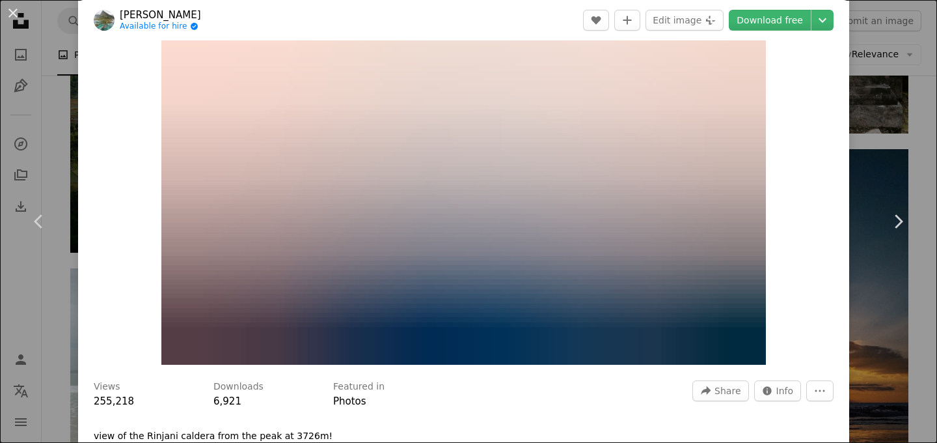
scroll to position [70, 0]
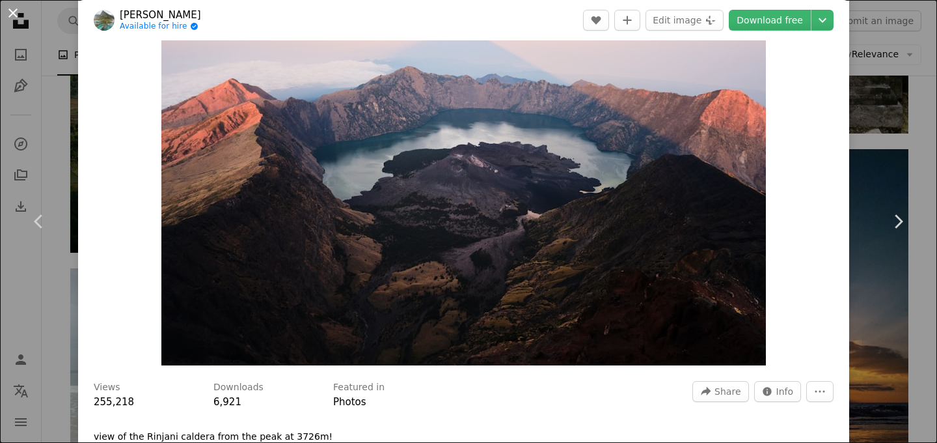
click at [9, 14] on button "An X shape" at bounding box center [13, 13] width 16 height 16
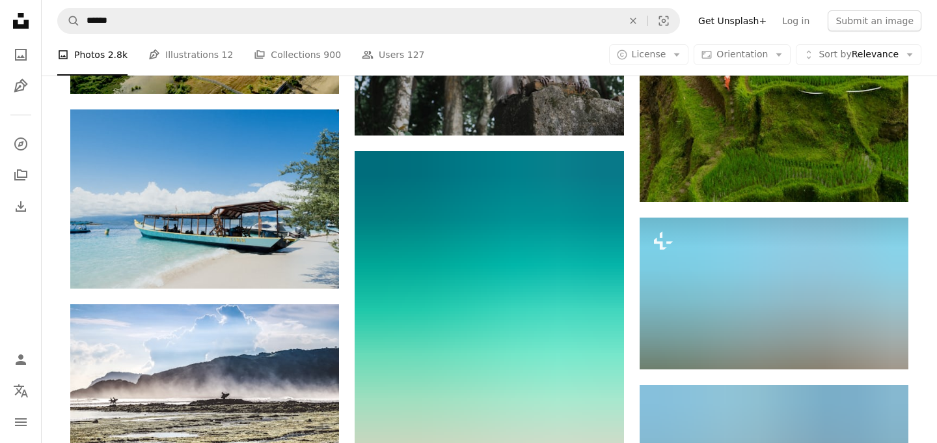
scroll to position [5503, 0]
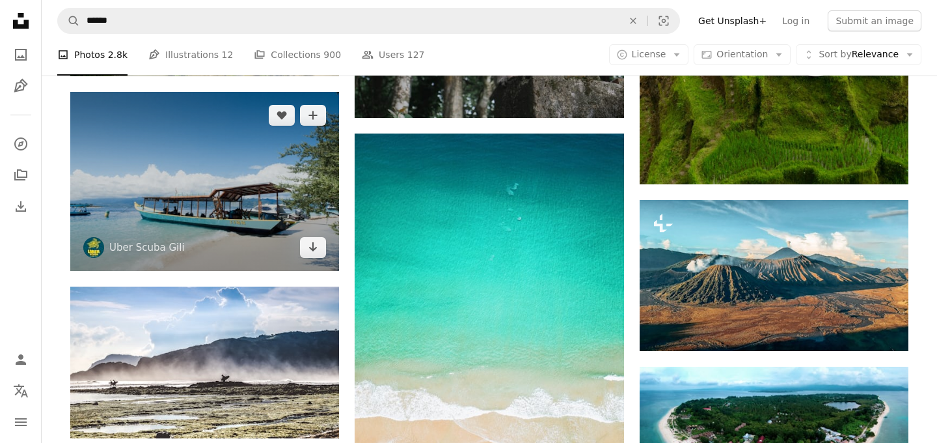
click at [217, 177] on img at bounding box center [204, 181] width 269 height 179
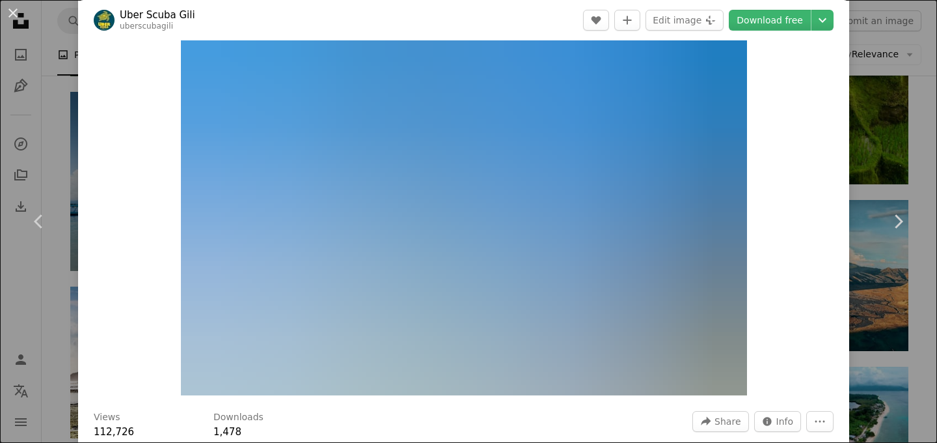
scroll to position [40, 0]
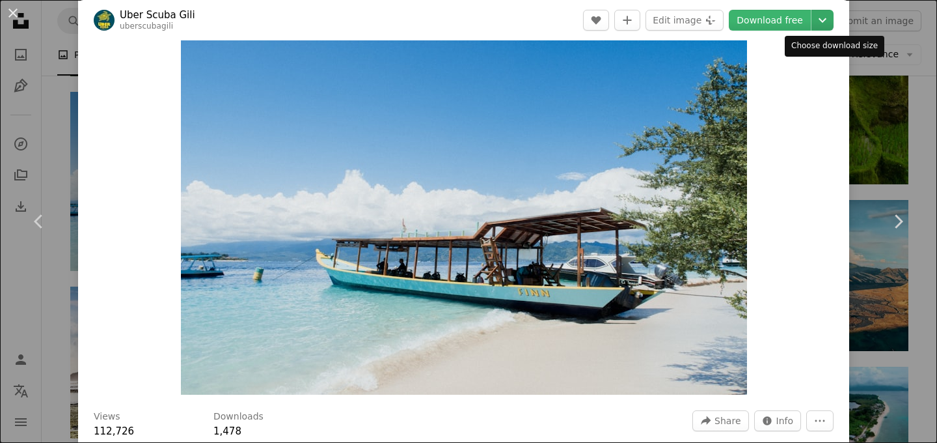
click at [833, 19] on icon "Chevron down" at bounding box center [822, 20] width 21 height 16
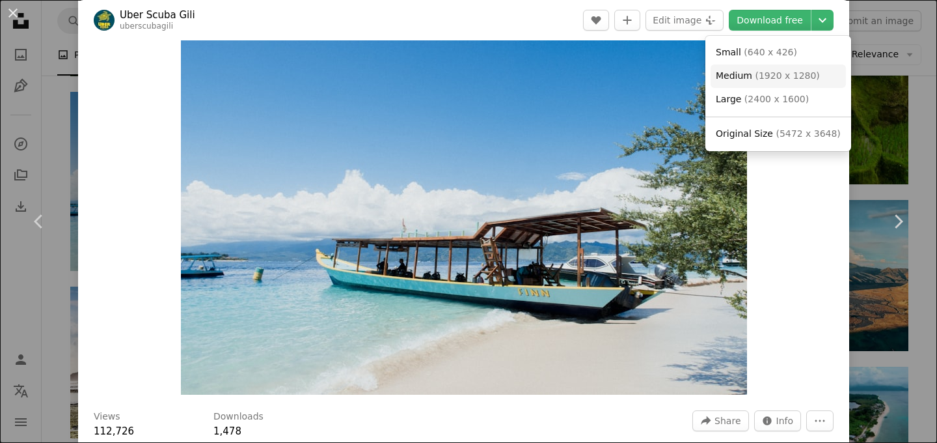
click at [769, 79] on span "( 1920 x 1280 )" at bounding box center [787, 75] width 64 height 10
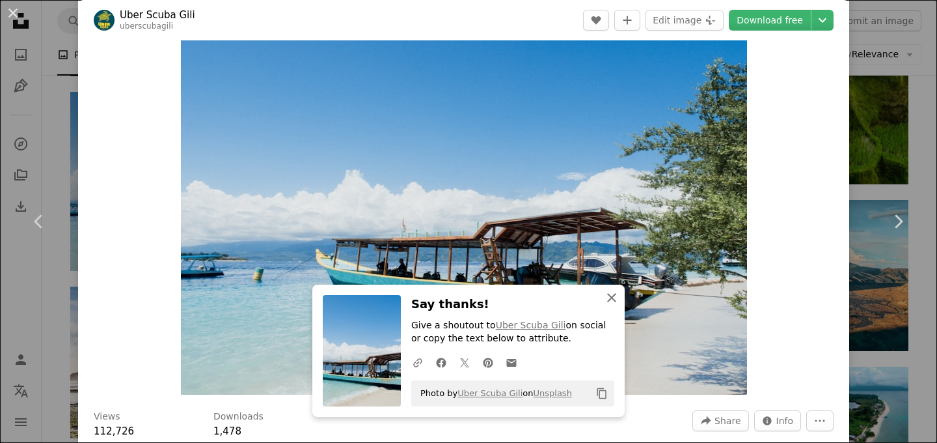
click at [611, 302] on icon "An X shape" at bounding box center [612, 298] width 16 height 16
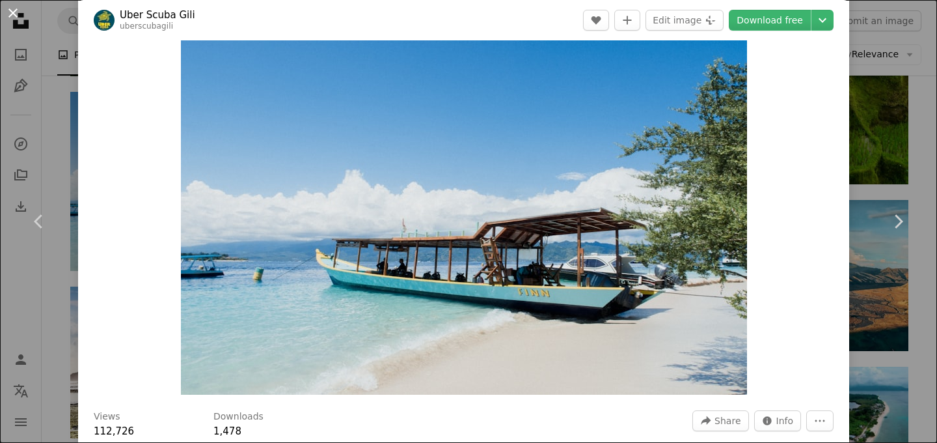
click at [15, 16] on button "An X shape" at bounding box center [13, 13] width 16 height 16
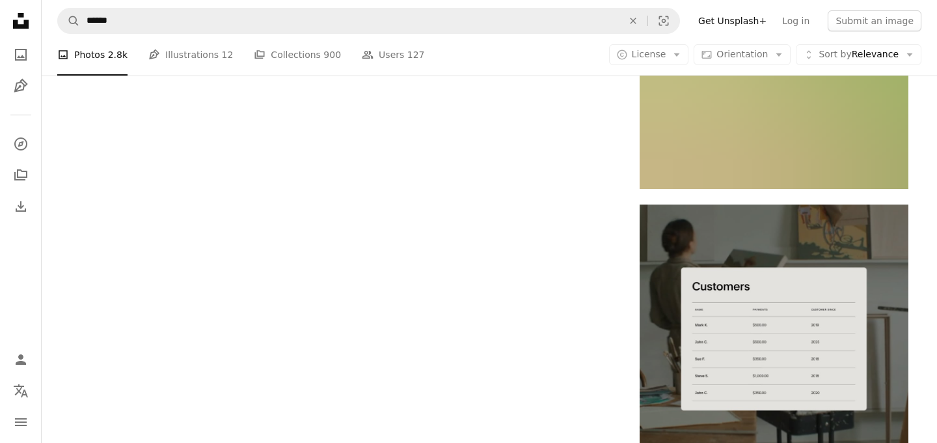
scroll to position [6342, 0]
